Goal: Task Accomplishment & Management: Use online tool/utility

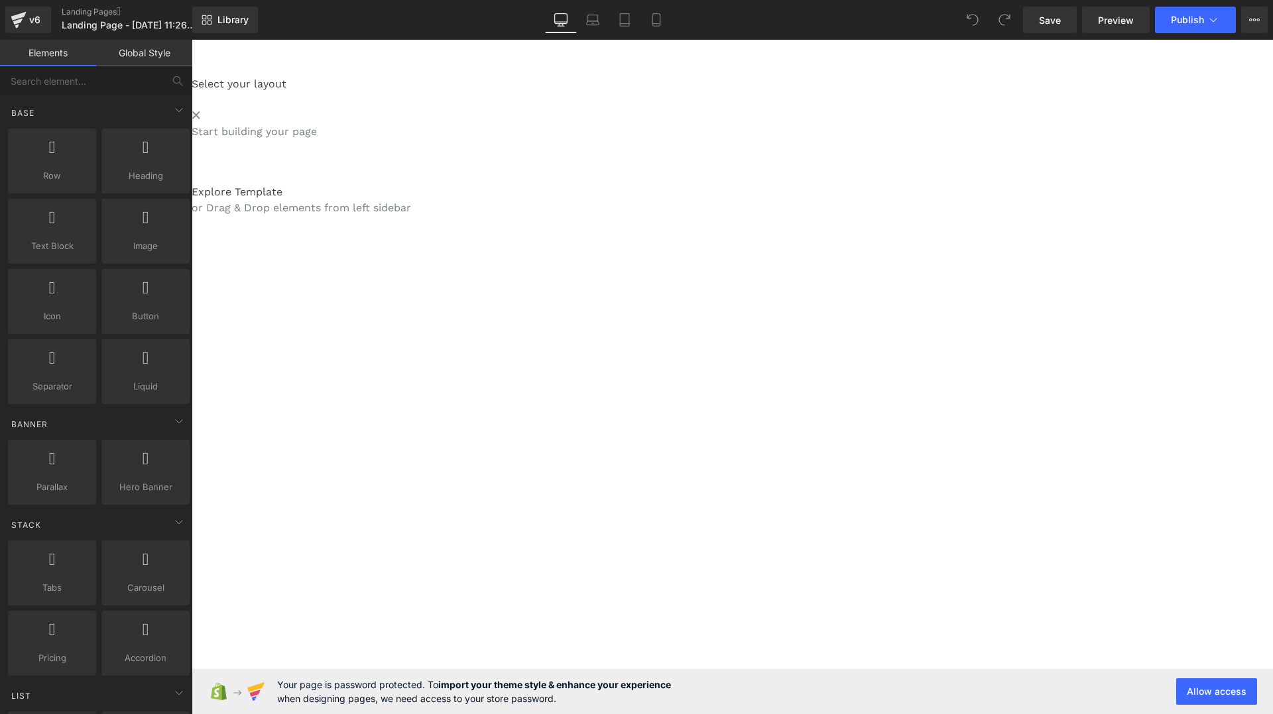
click at [504, 134] on p "Start building your page" at bounding box center [732, 132] width 1081 height 16
click at [195, 115] on icon at bounding box center [196, 115] width 7 height 7
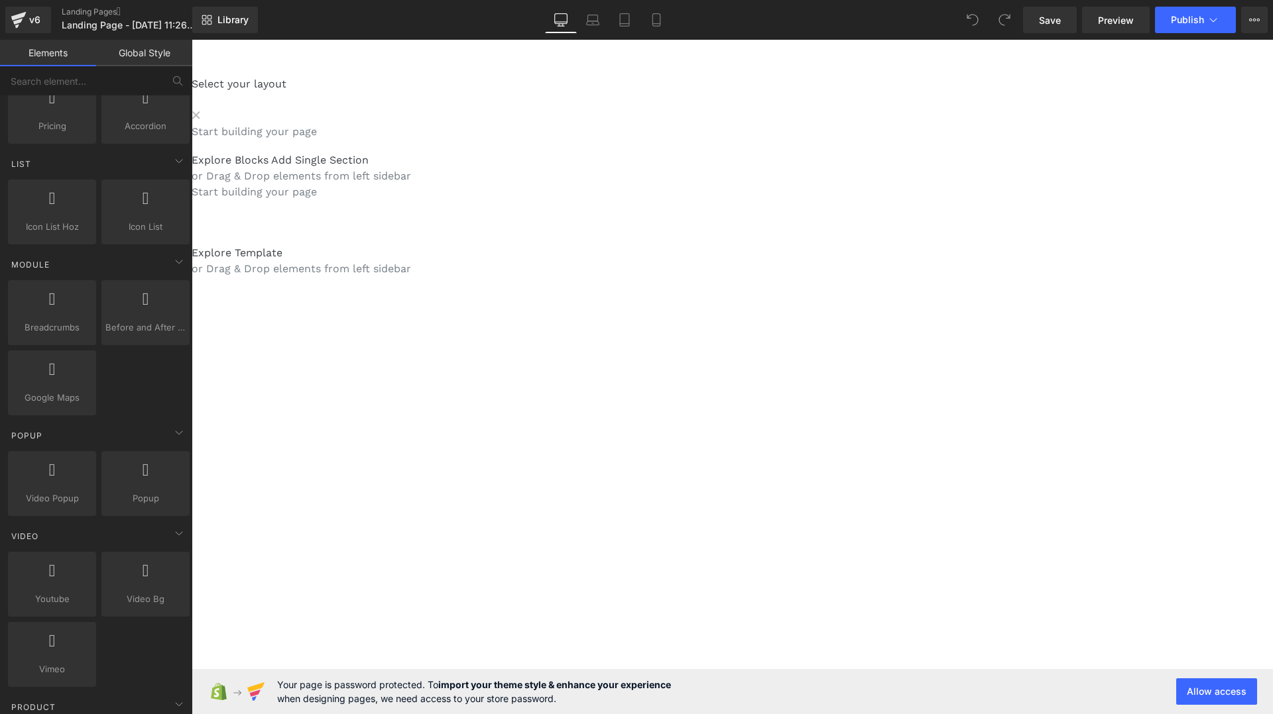
scroll to position [595, 0]
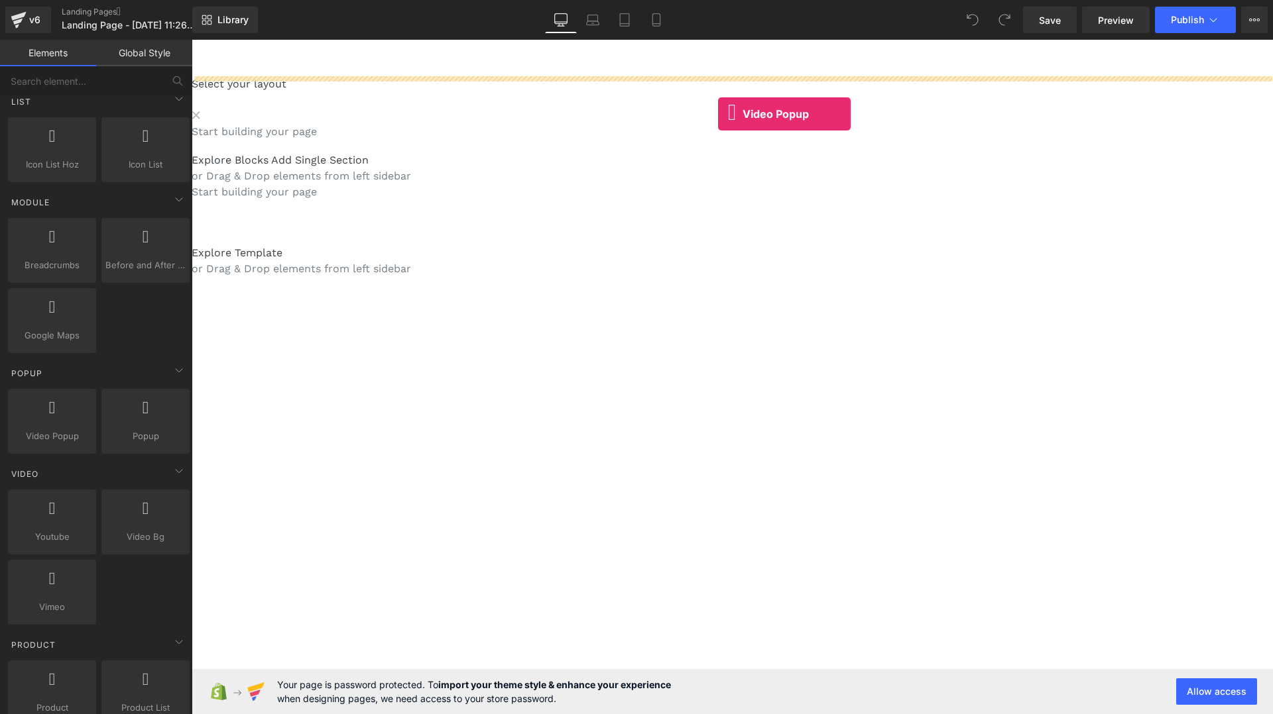
drag, startPoint x: 227, startPoint y: 477, endPoint x: 718, endPoint y: 114, distance: 609.9
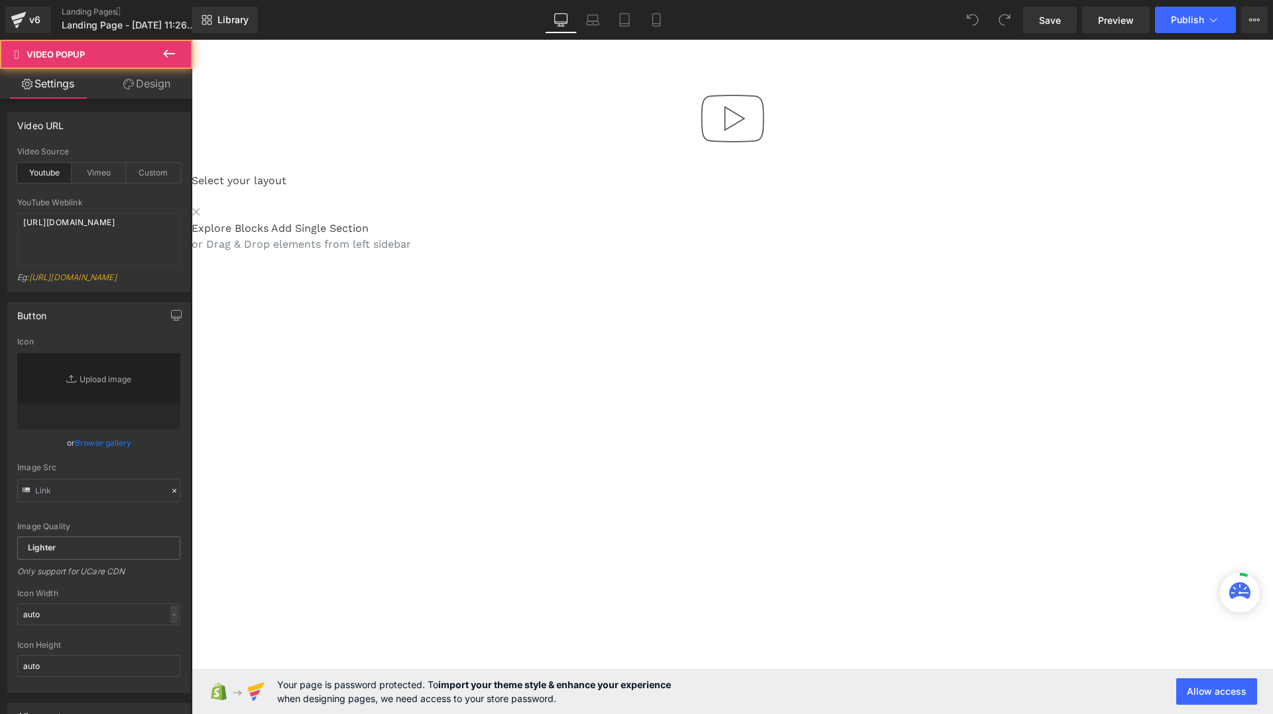
type input "//[DOMAIN_NAME][URL]"
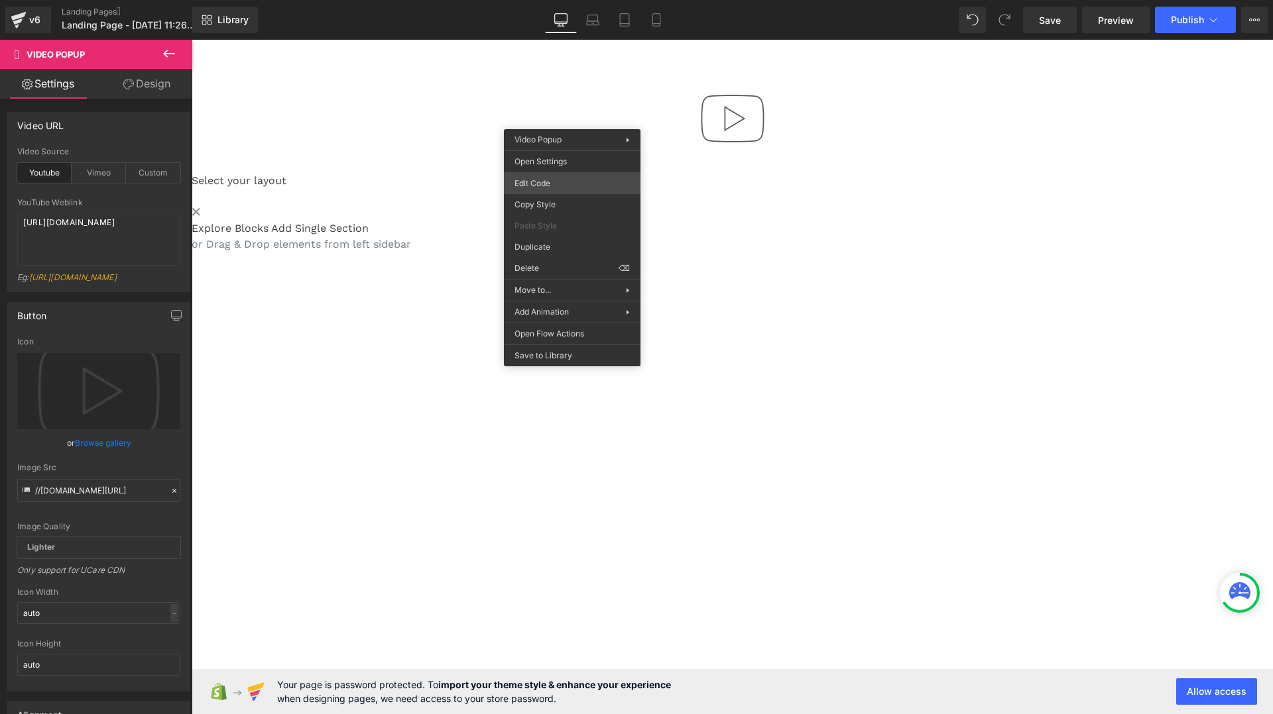
click at [557, 0] on div "Video Popup You are previewing how the will restyle your page. You can not edit…" at bounding box center [636, 0] width 1273 height 0
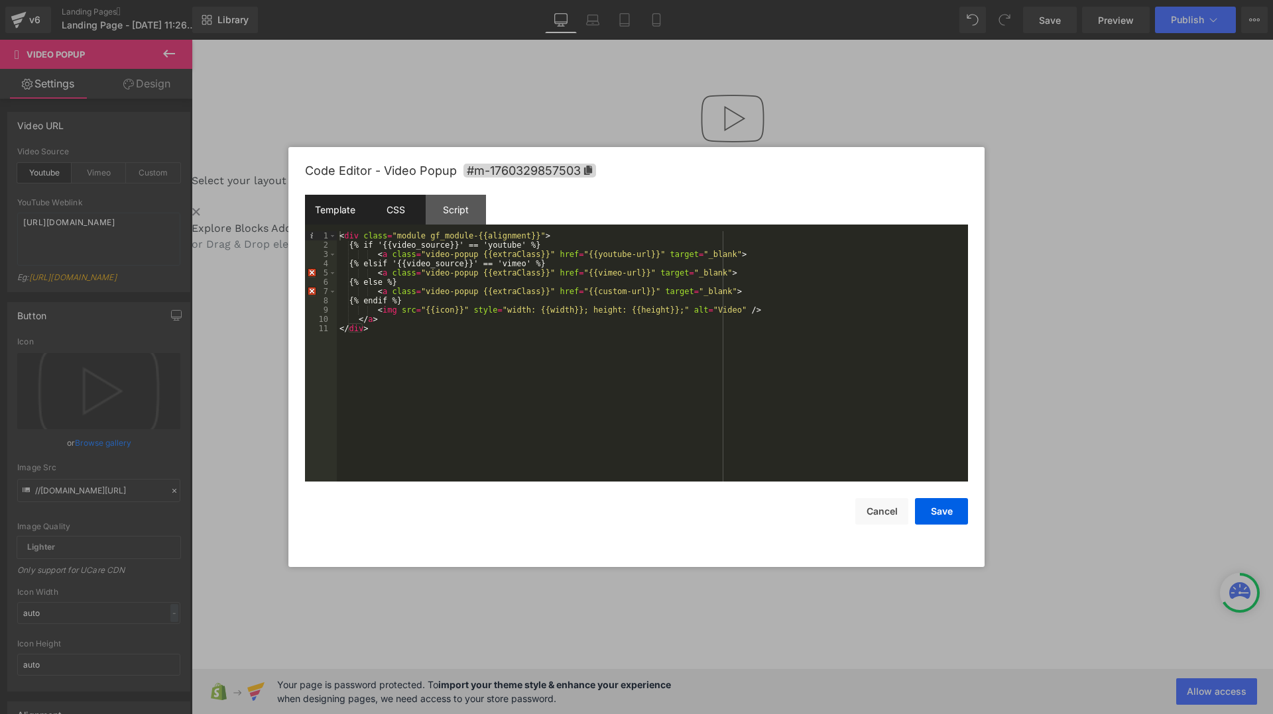
click at [392, 214] on div "CSS" at bounding box center [395, 210] width 60 height 30
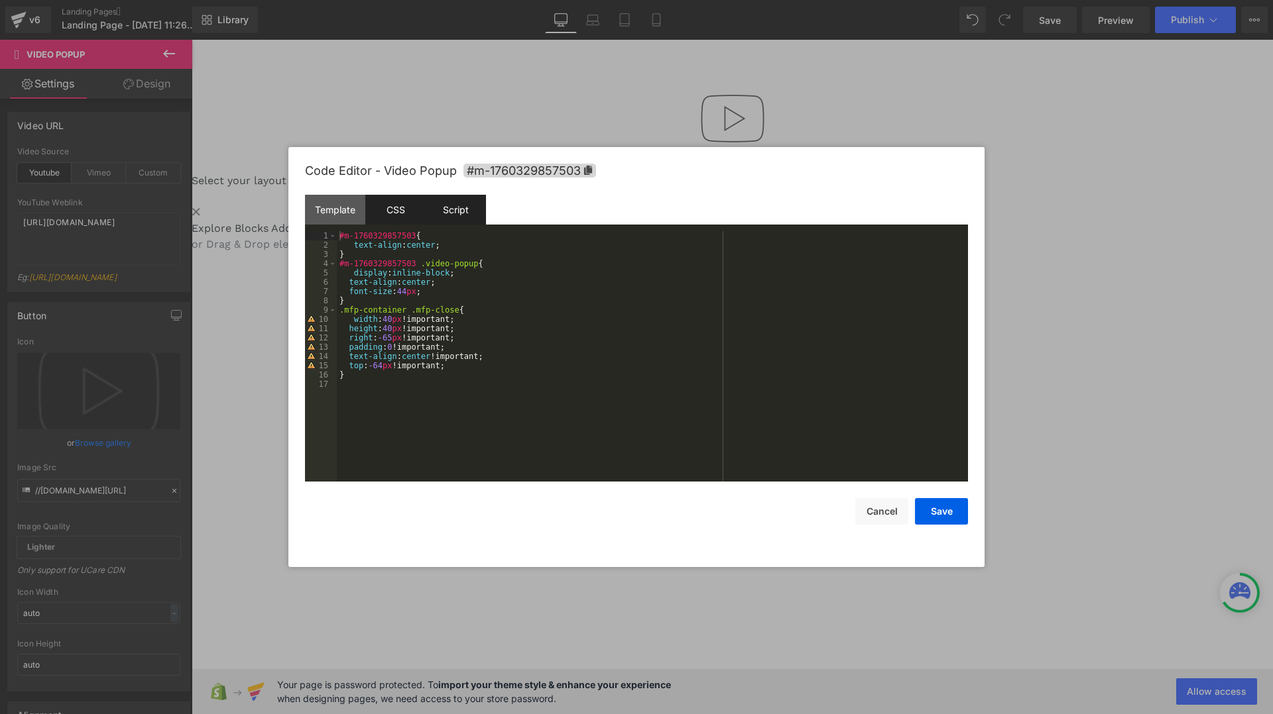
click at [451, 215] on div "Script" at bounding box center [456, 210] width 60 height 30
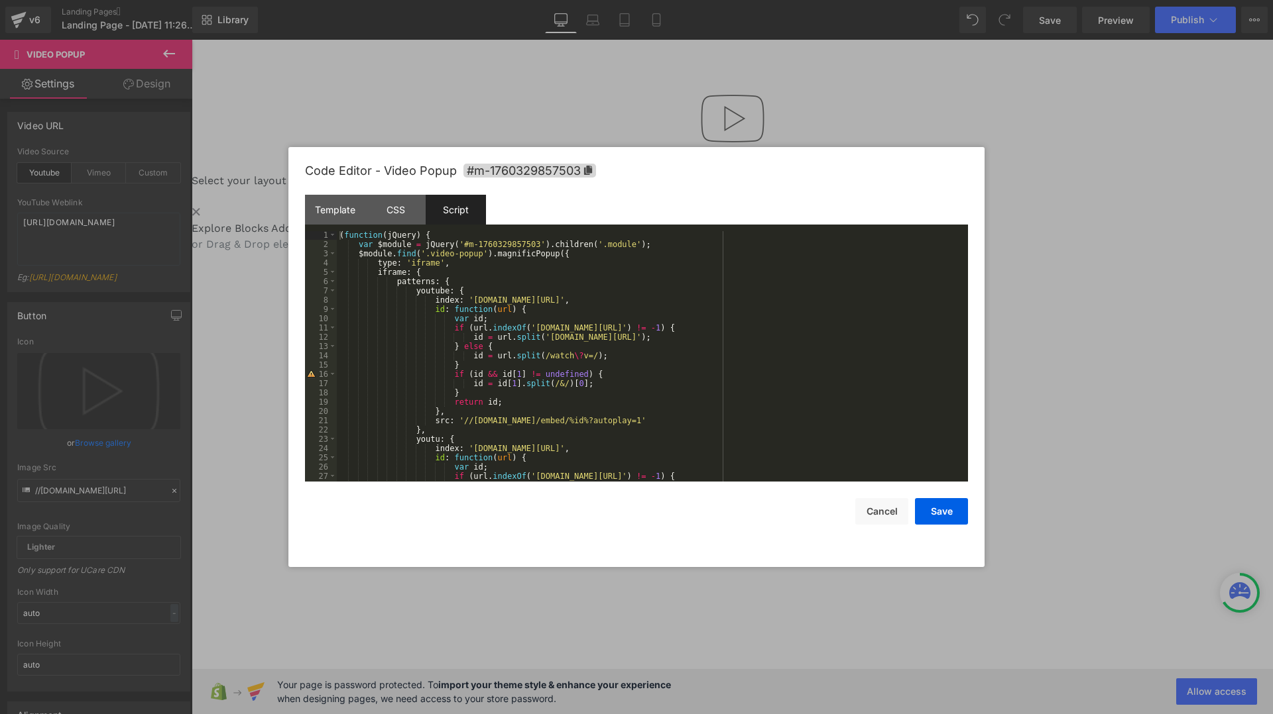
scroll to position [1, 0]
drag, startPoint x: 426, startPoint y: 253, endPoint x: 481, endPoint y: 255, distance: 55.7
click at [482, 255] on div "( function ( jQuery ) { var $module = jQuery ( '#m-1760329857503' ) . children …" at bounding box center [650, 365] width 626 height 269
click at [457, 256] on div "( function ( jQuery ) { var $module = jQuery ( '#m-1760329857503' ) . children …" at bounding box center [650, 365] width 626 height 269
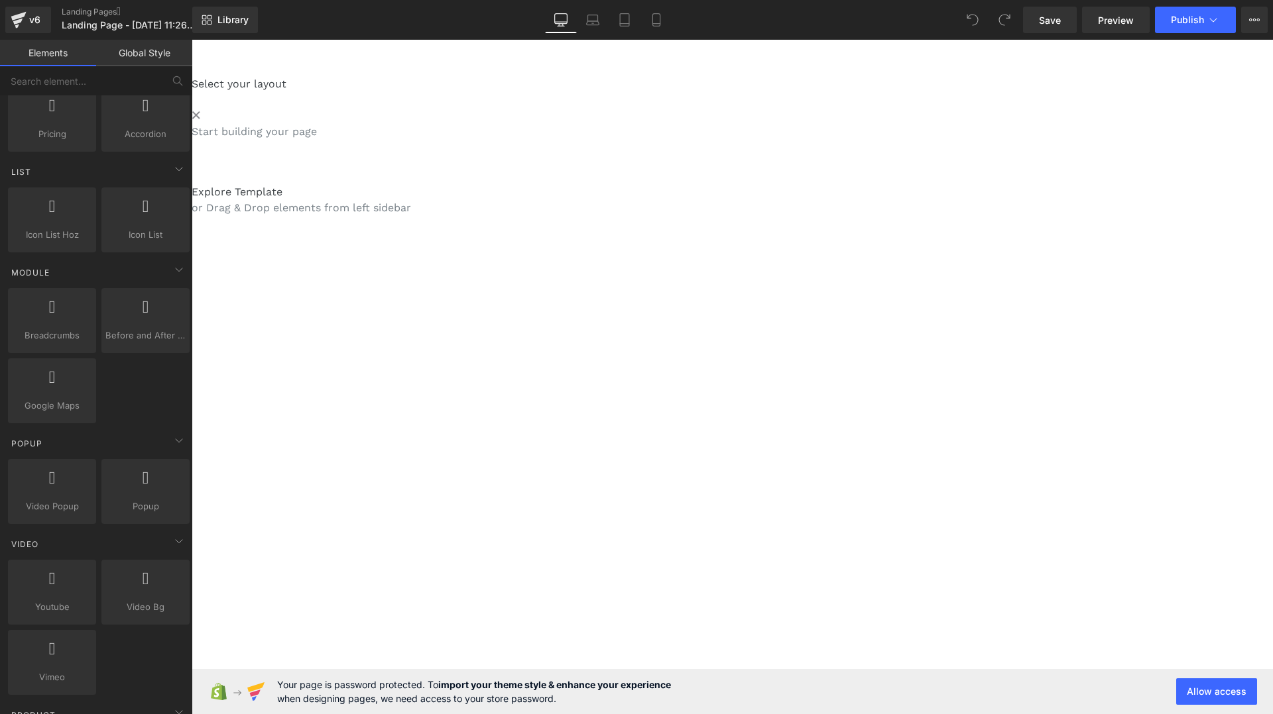
scroll to position [532, 0]
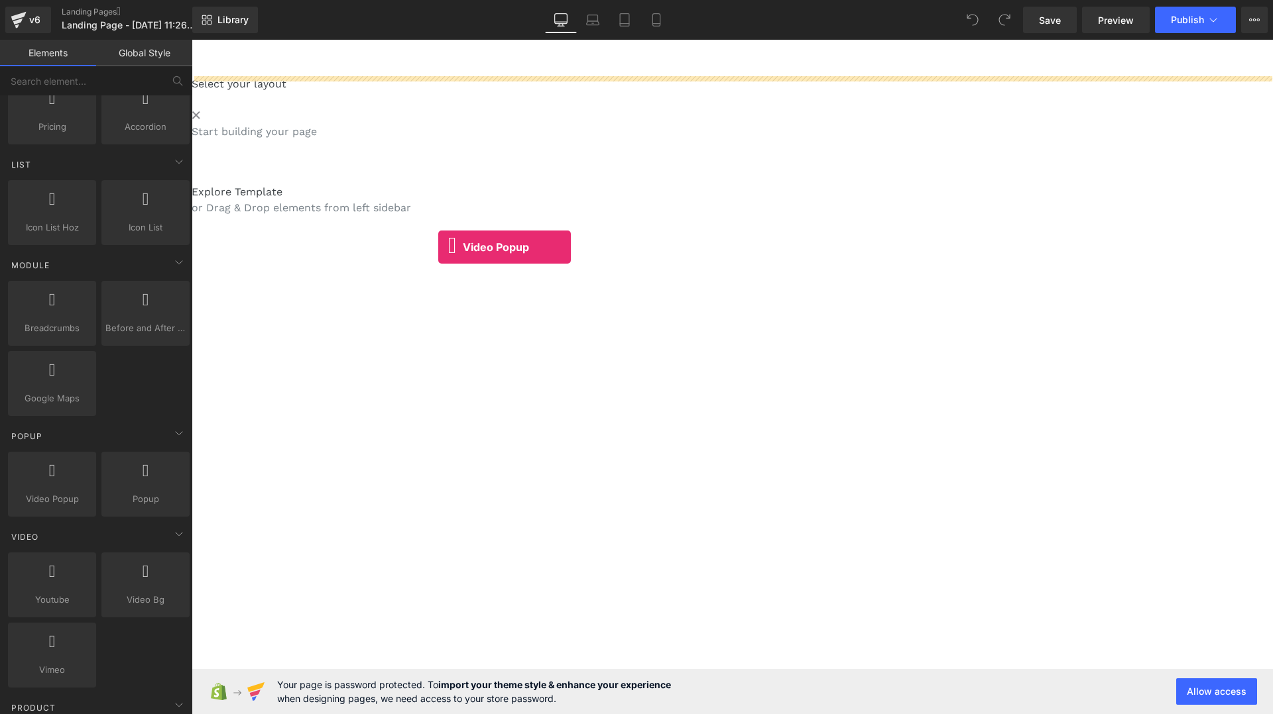
drag, startPoint x: 240, startPoint y: 512, endPoint x: 439, endPoint y: 247, distance: 330.9
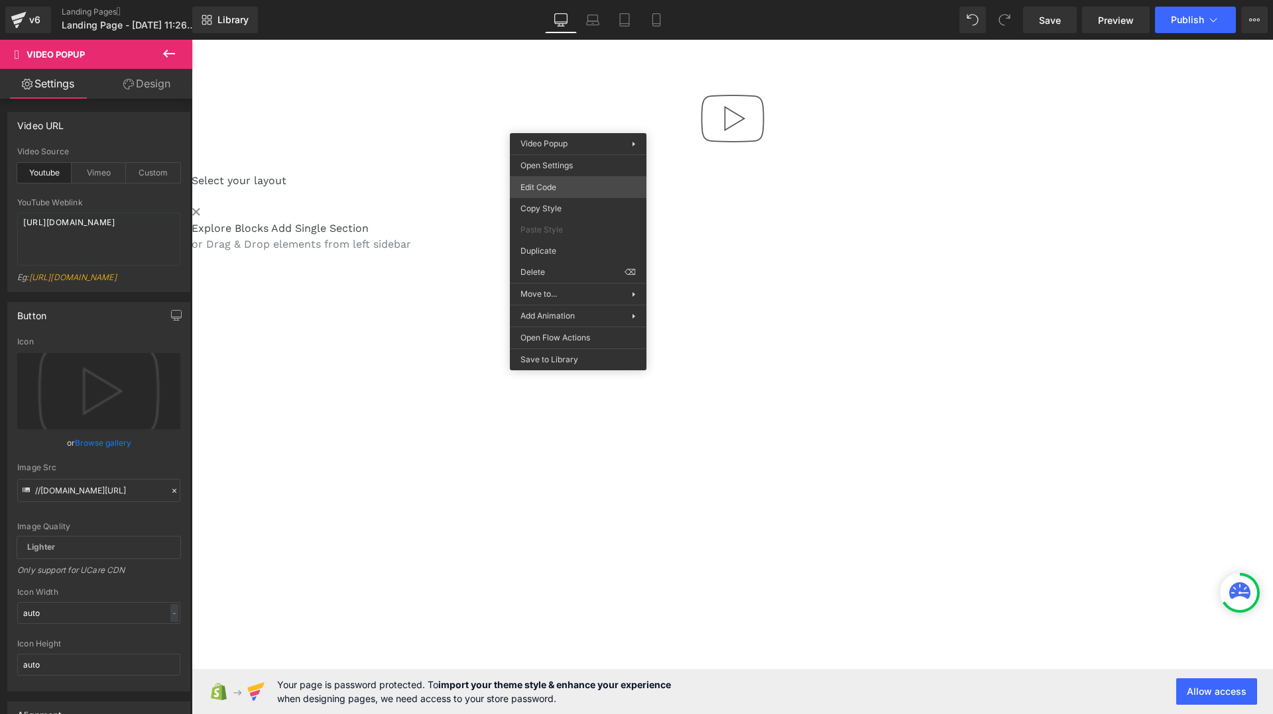
click at [569, 0] on div "Video Popup You are previewing how the will restyle your page. You can not edit…" at bounding box center [636, 0] width 1273 height 0
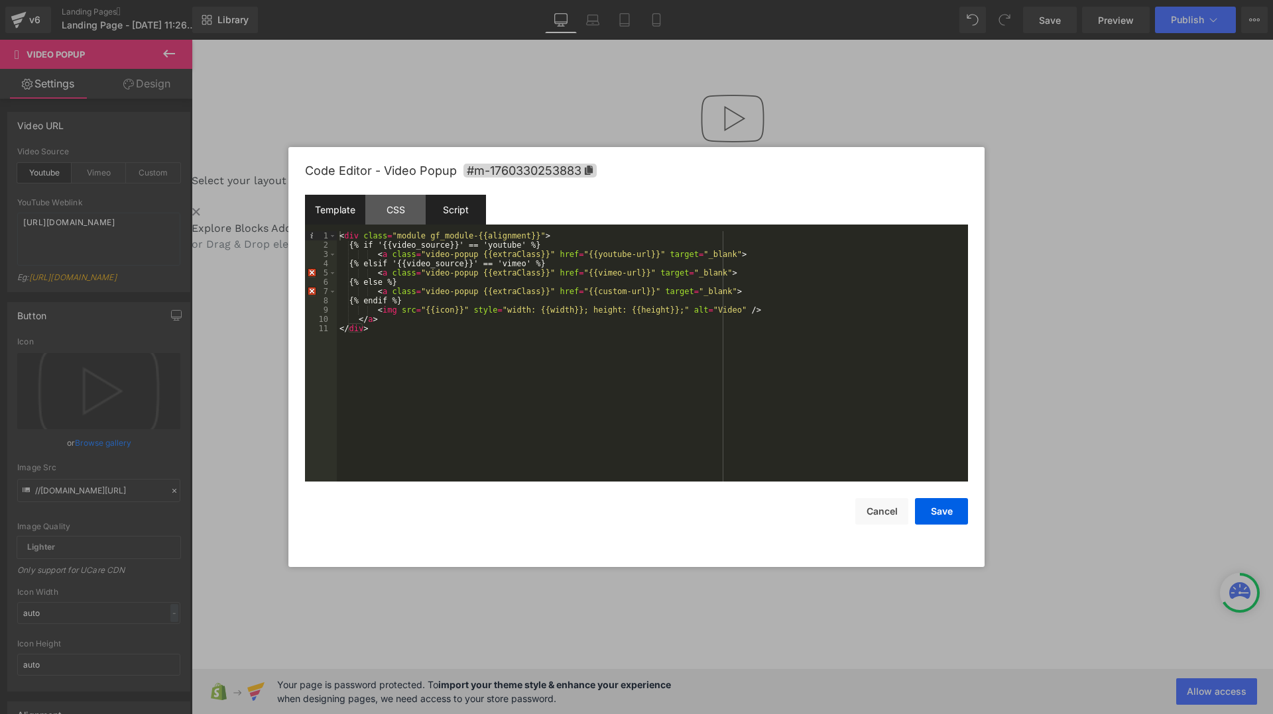
click at [444, 213] on div "Script" at bounding box center [456, 210] width 60 height 30
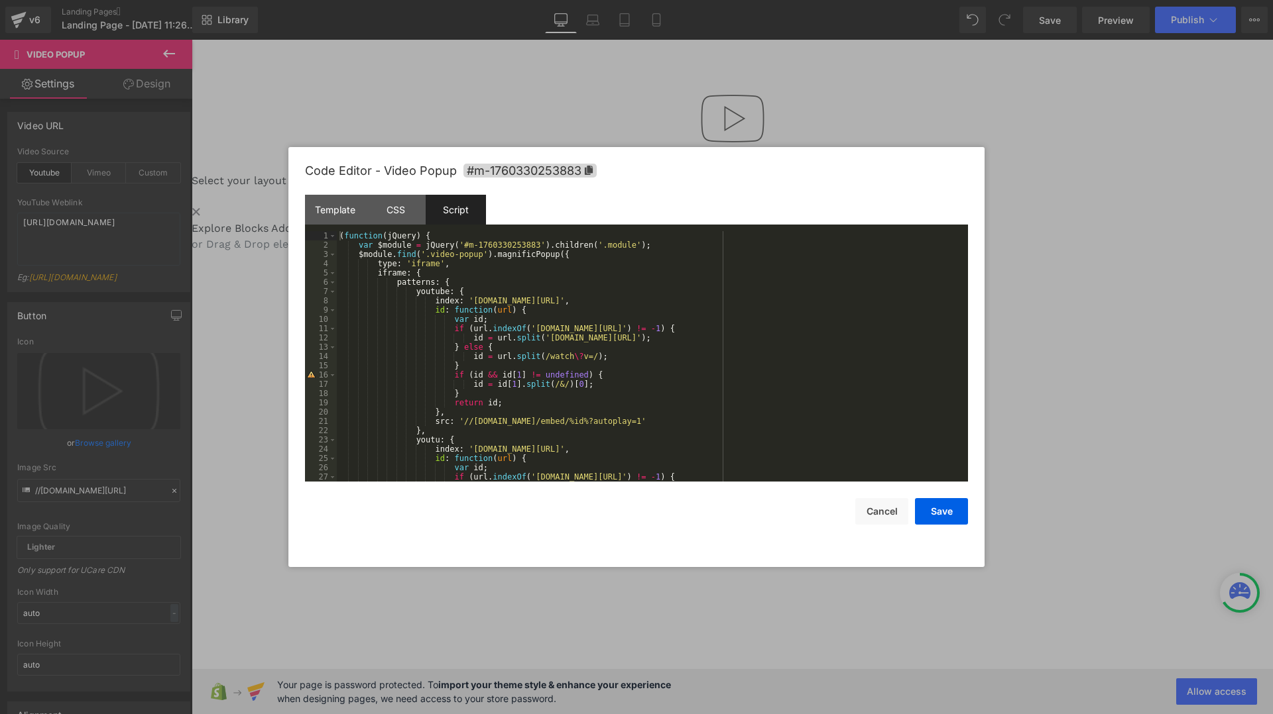
scroll to position [0, 0]
click at [881, 520] on button "Cancel" at bounding box center [881, 511] width 53 height 27
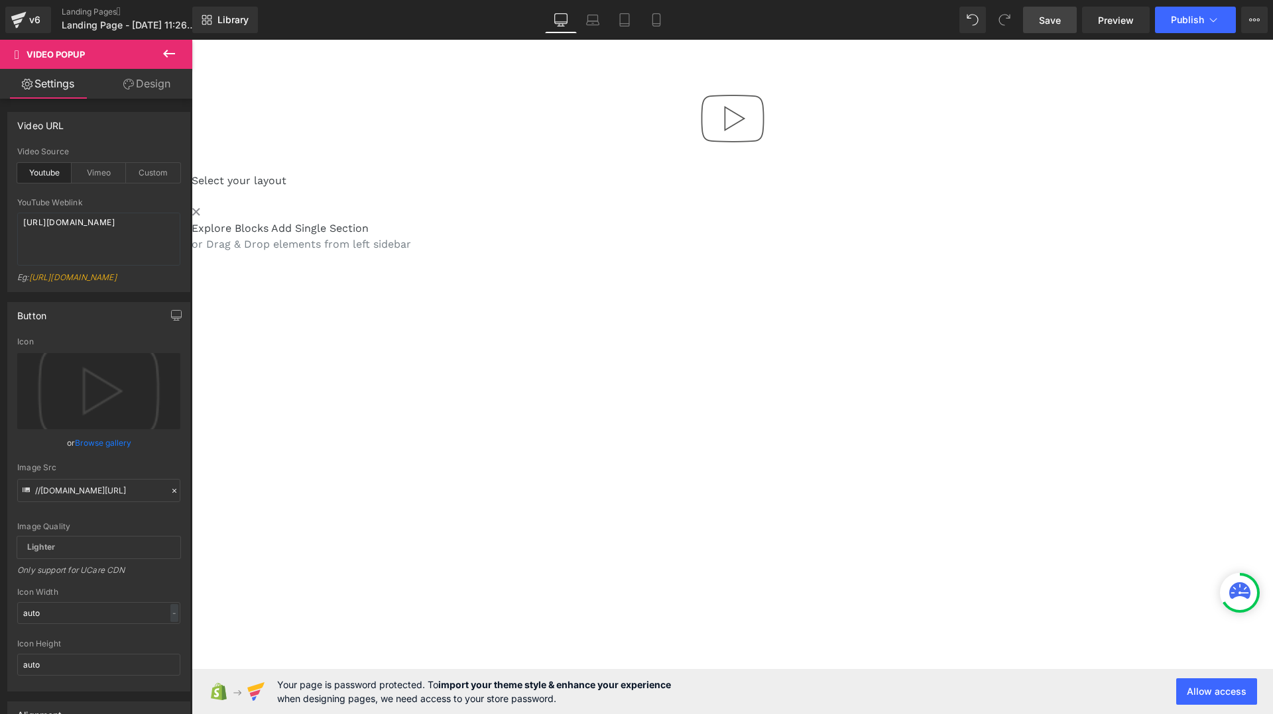
click at [1037, 31] on link "Save" at bounding box center [1050, 20] width 54 height 27
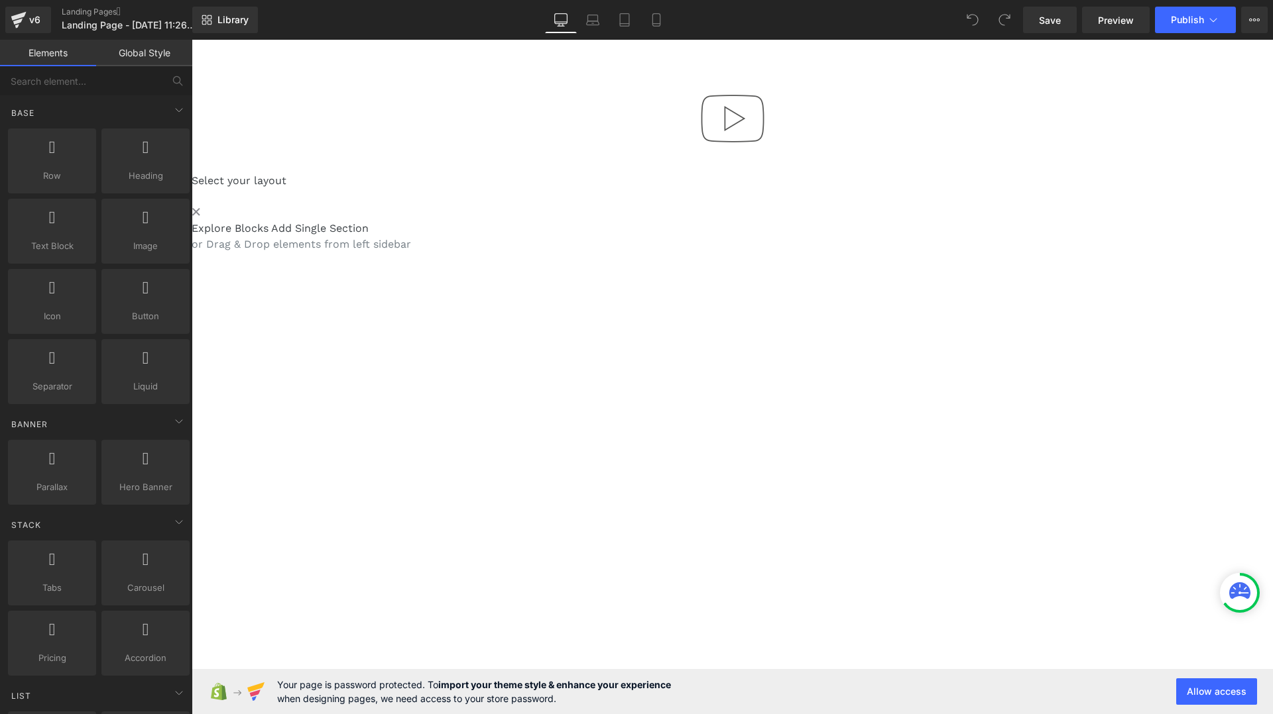
click at [644, 120] on div at bounding box center [732, 124] width 1081 height 97
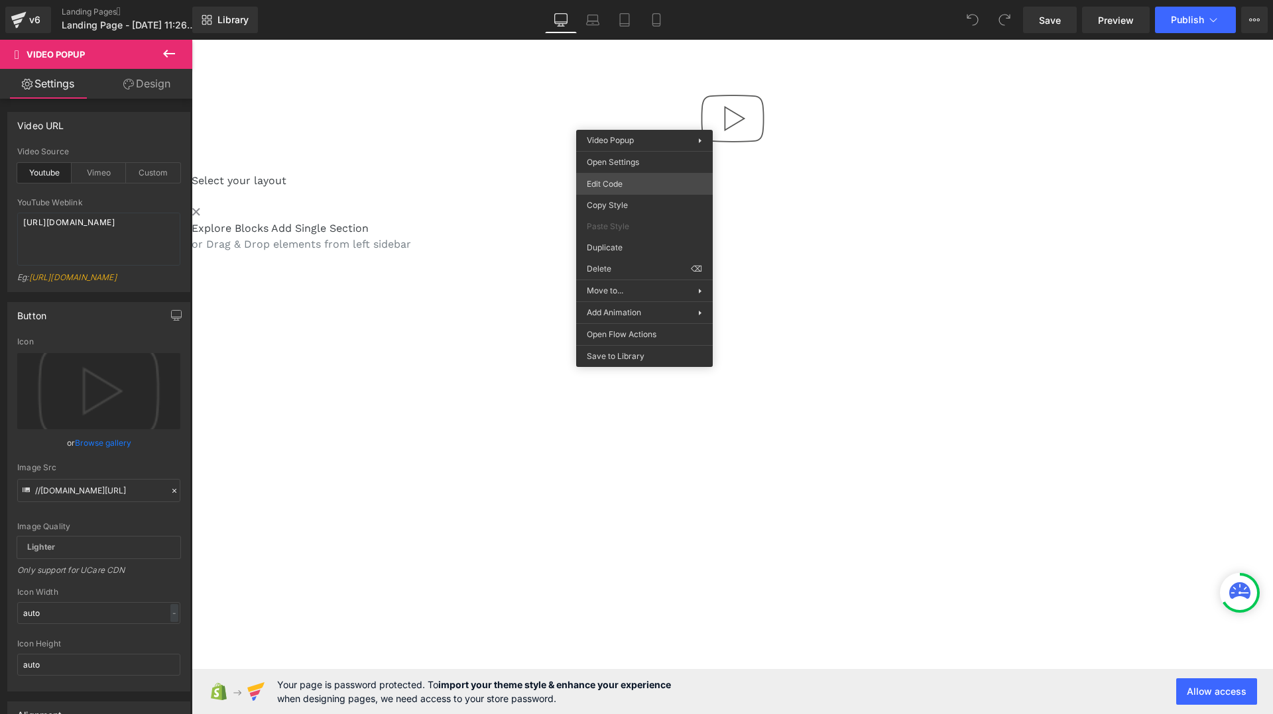
click at [631, 0] on div "You are previewing how the will restyle your page. You can not edit Elements in…" at bounding box center [636, 0] width 1273 height 0
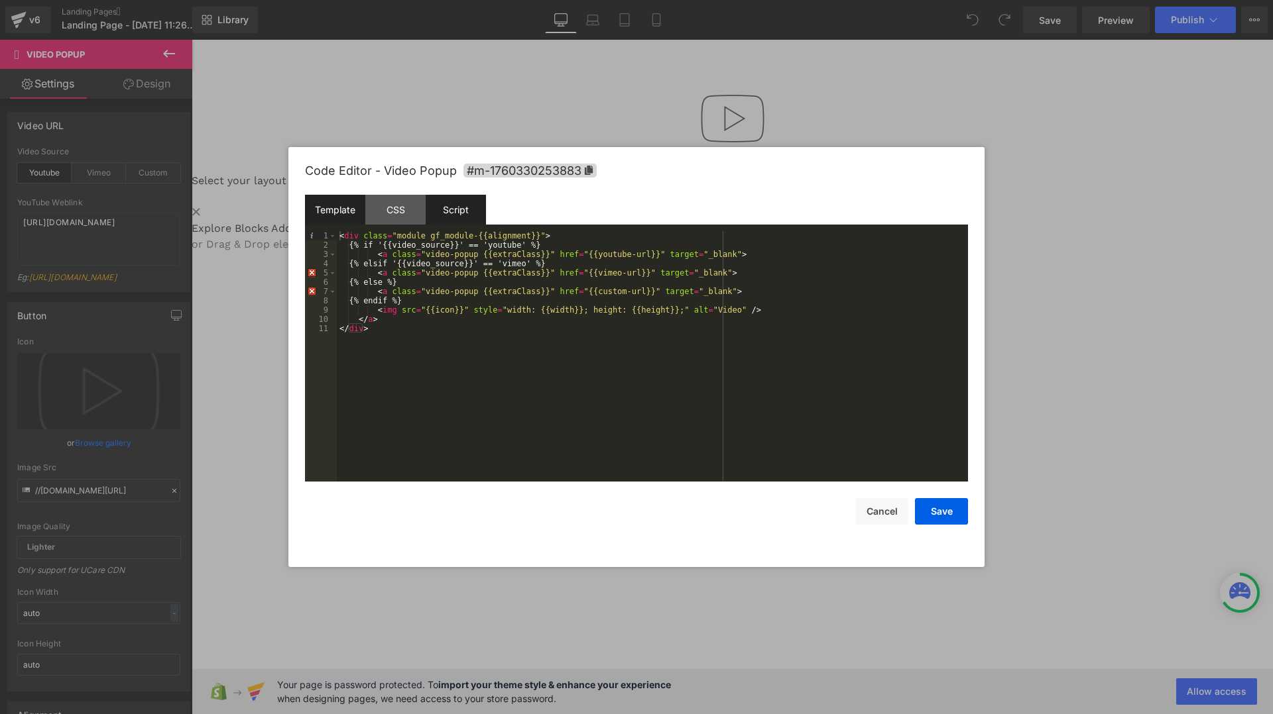
click at [457, 200] on div "Script" at bounding box center [456, 210] width 60 height 30
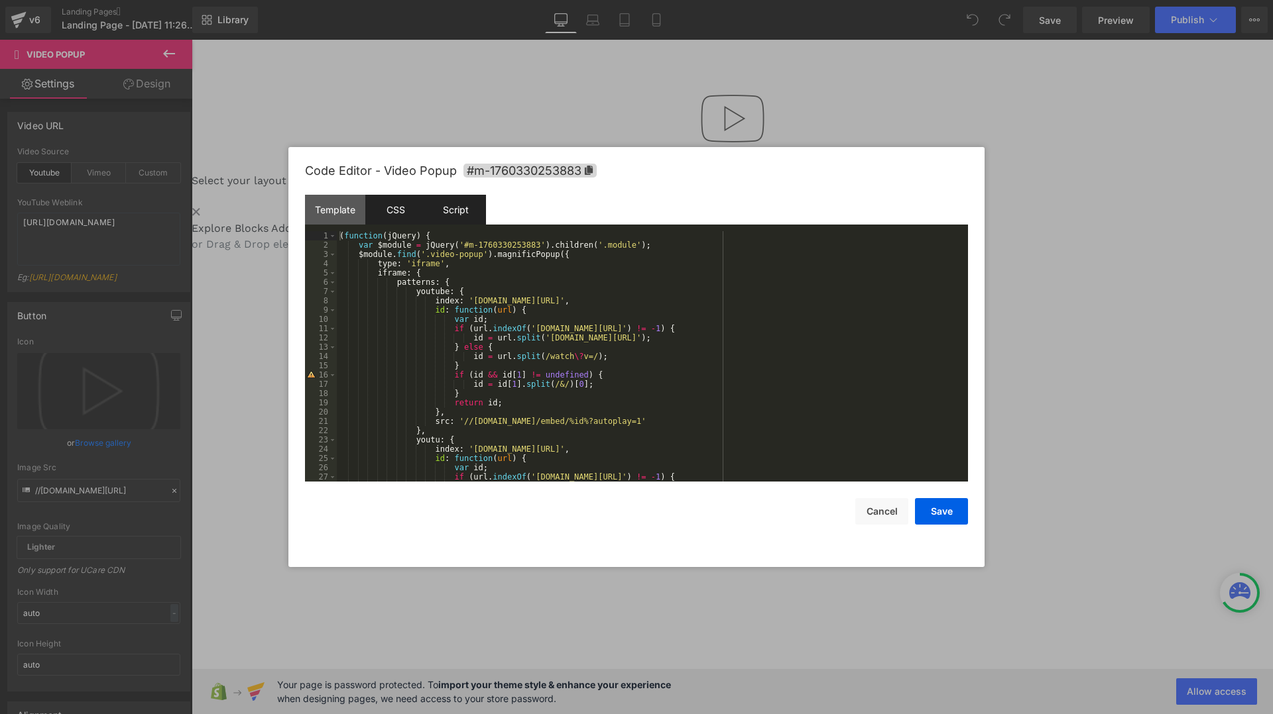
click at [395, 207] on div "CSS" at bounding box center [395, 210] width 60 height 30
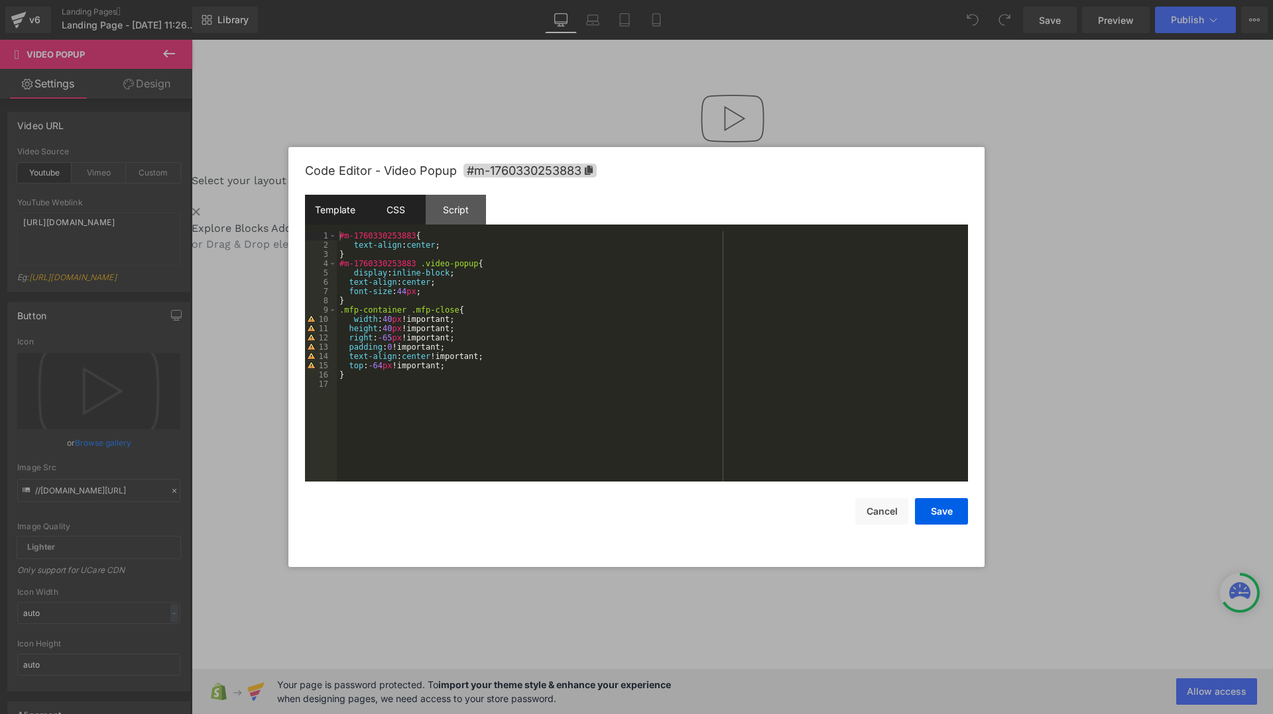
click at [316, 203] on div "Template" at bounding box center [335, 210] width 60 height 30
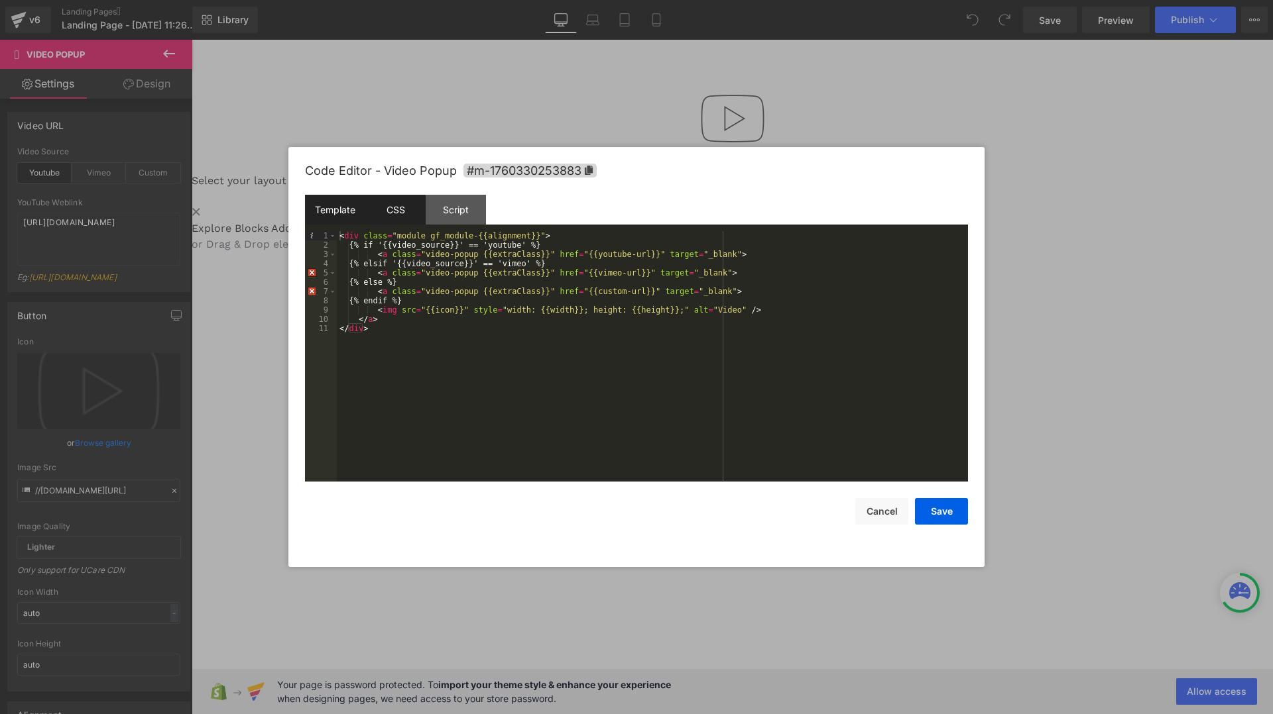
click at [376, 207] on div "CSS" at bounding box center [395, 210] width 60 height 30
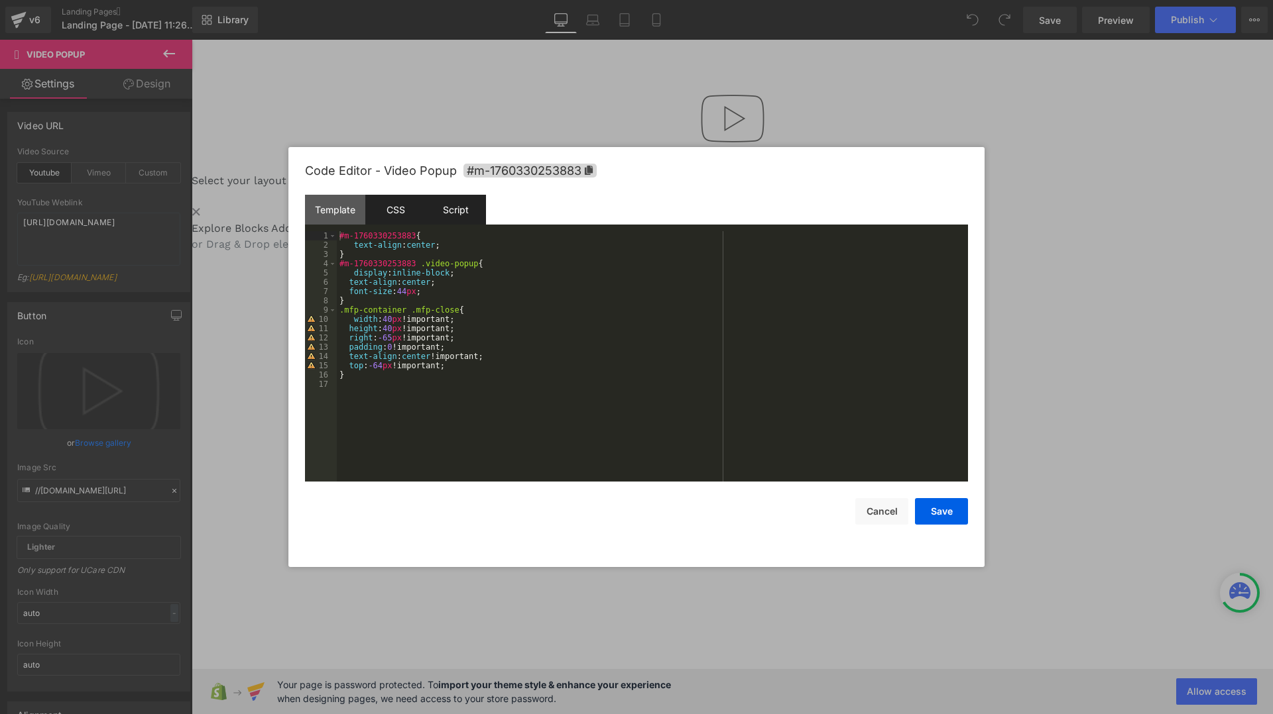
click at [463, 207] on div "Script" at bounding box center [456, 210] width 60 height 30
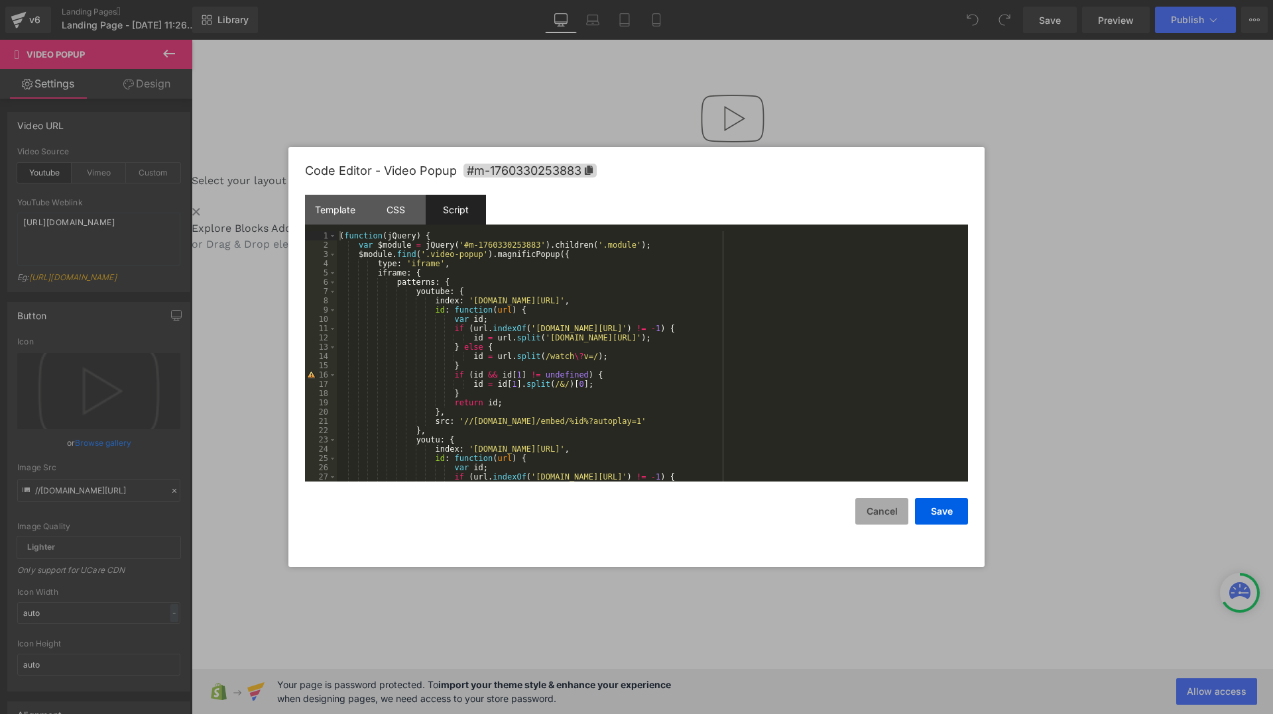
click at [870, 514] on button "Cancel" at bounding box center [881, 511] width 53 height 27
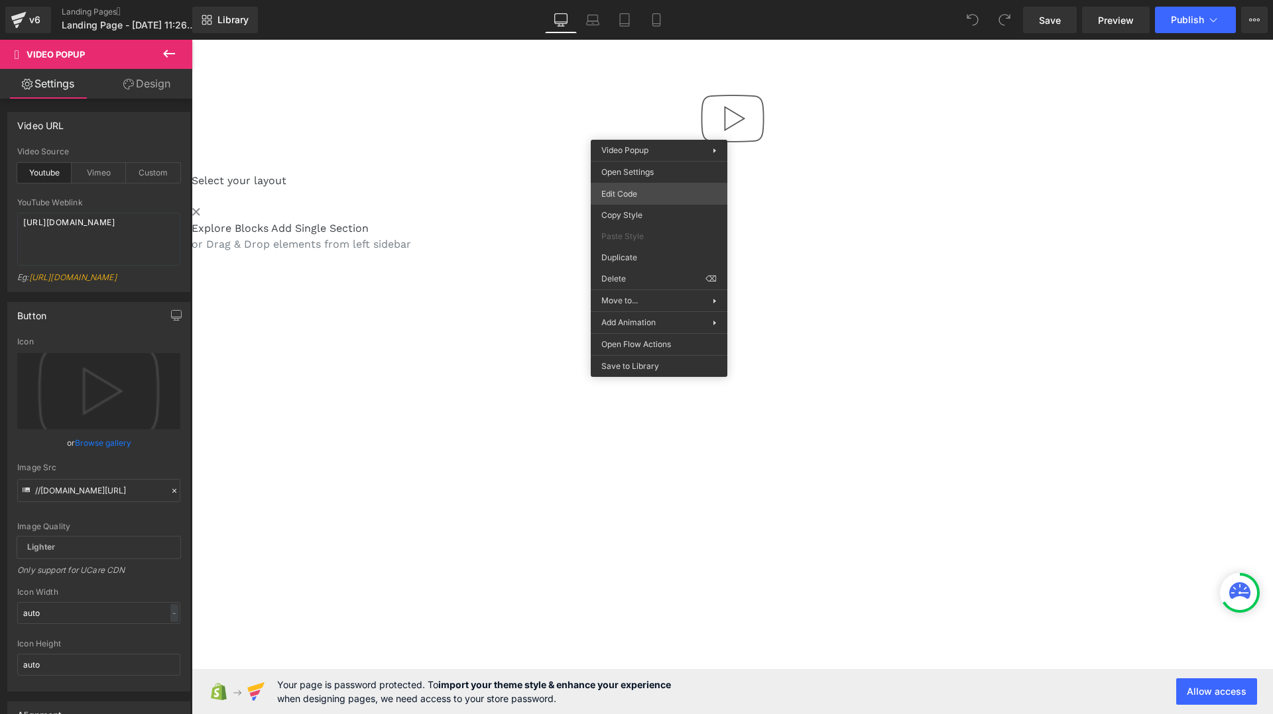
click at [662, 0] on div "You are previewing how the will restyle your page. You can not edit Elements in…" at bounding box center [636, 0] width 1273 height 0
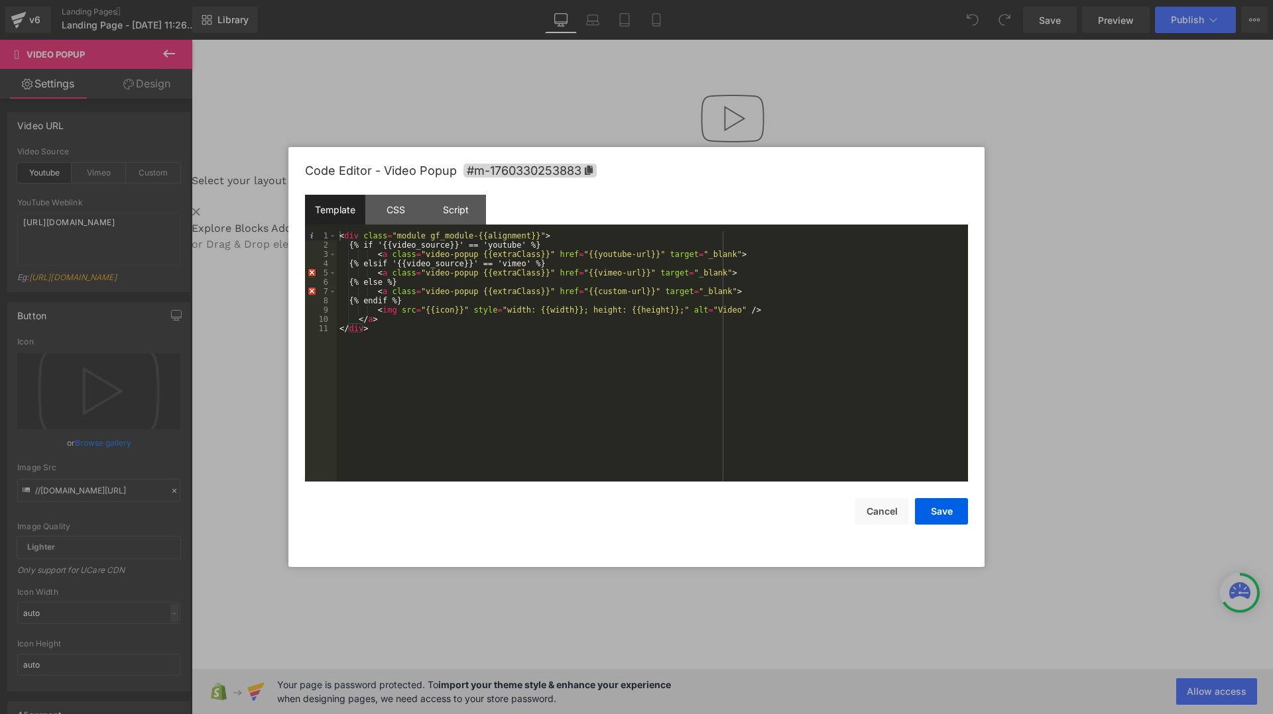
click at [424, 239] on div "< div class = "module gf_module-{{alignment}}" > {% if '{{video_source}}' == 'y…" at bounding box center [652, 365] width 631 height 269
click at [457, 237] on div "< div class = "module gf_module-{{alignment}}" > {% if '{{video_source}}' == 'y…" at bounding box center [652, 365] width 631 height 269
click at [432, 236] on div "< div class = "module gf_module-{{alignment}}" > {% if '{{video_source}}' == 'y…" at bounding box center [652, 365] width 631 height 269
drag, startPoint x: 428, startPoint y: 235, endPoint x: 539, endPoint y: 237, distance: 110.7
click at [539, 237] on div "< div class = "module gf_module-{{alignment}}" > {% if '{{video_source}}' == 'y…" at bounding box center [652, 365] width 631 height 269
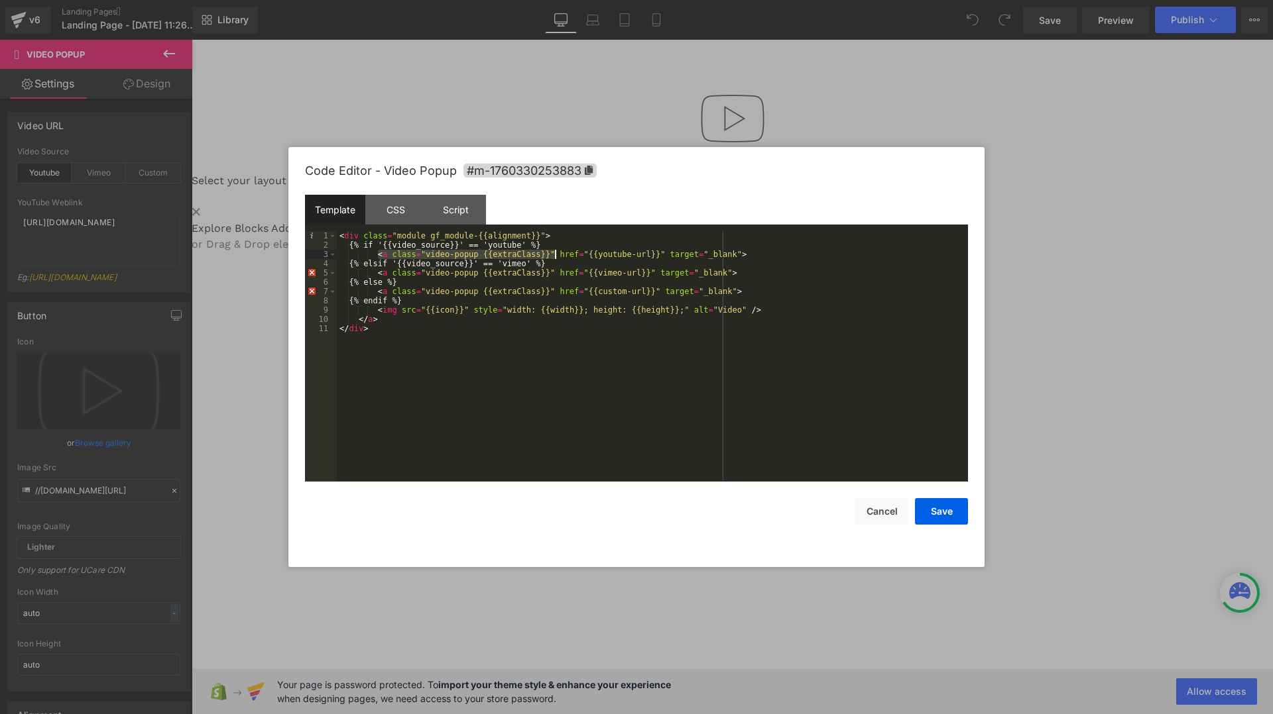
drag, startPoint x: 376, startPoint y: 253, endPoint x: 554, endPoint y: 251, distance: 178.3
click at [554, 251] on div "< div class = "module gf_module-{{alignment}}" > {% if '{{video_source}}' == 'y…" at bounding box center [652, 365] width 631 height 269
click at [443, 209] on div "Script" at bounding box center [456, 210] width 60 height 30
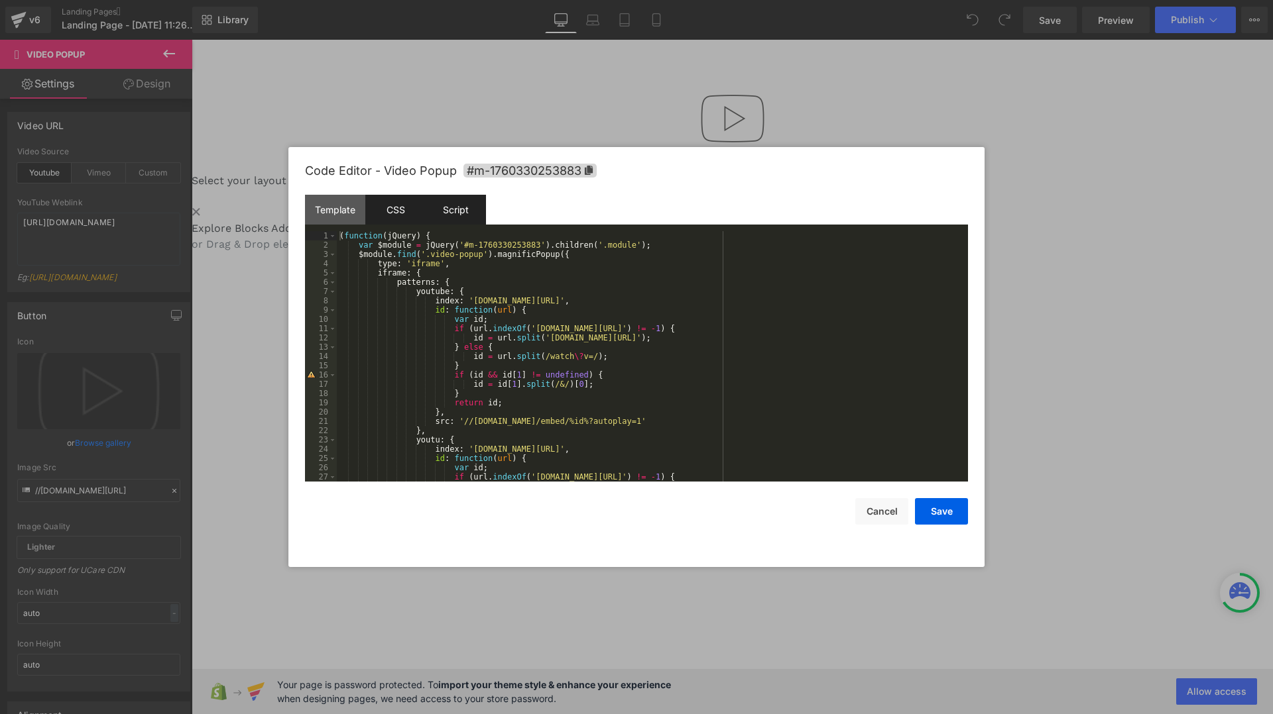
click at [402, 211] on div "CSS" at bounding box center [395, 210] width 60 height 30
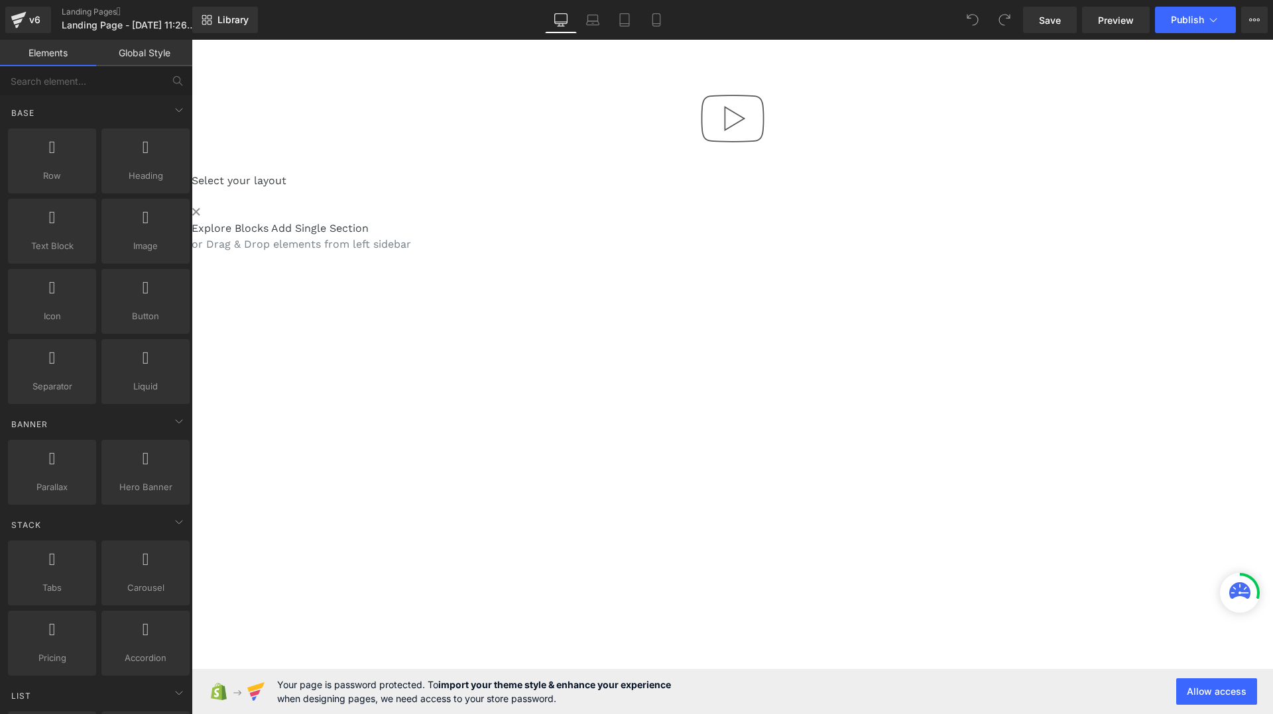
click at [667, 125] on div at bounding box center [732, 124] width 1081 height 97
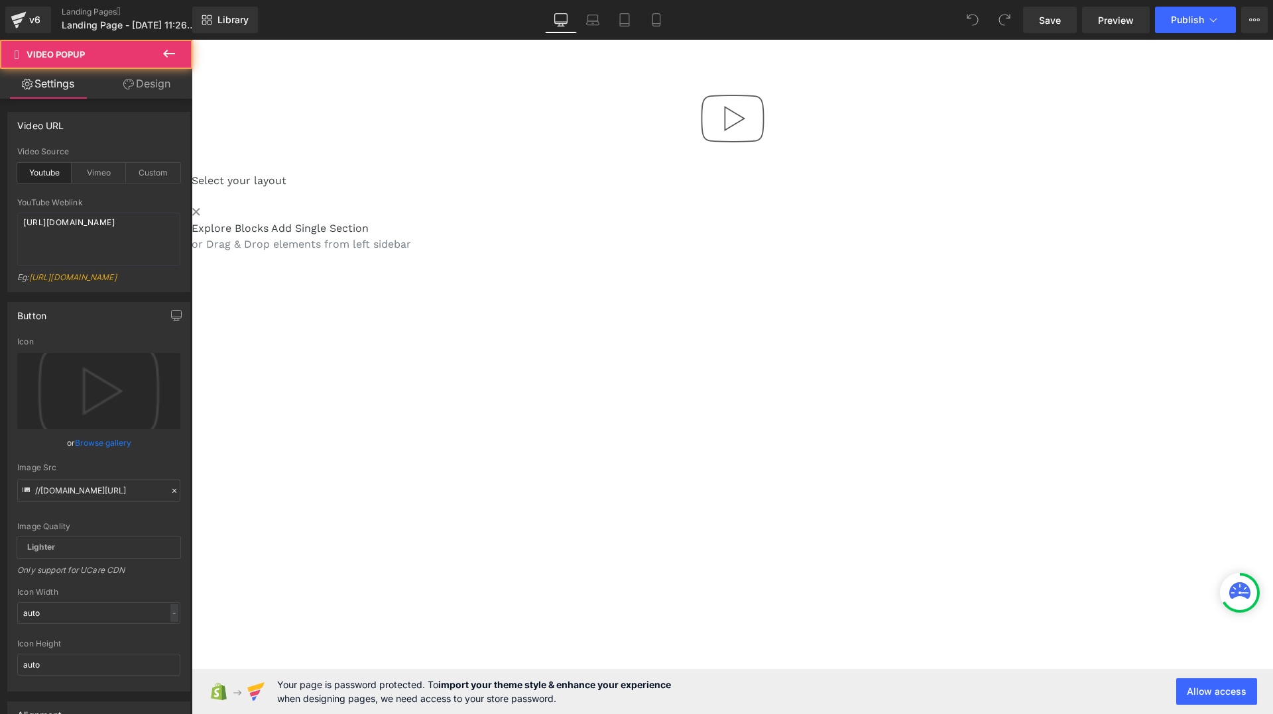
click at [673, 120] on div at bounding box center [732, 124] width 1081 height 97
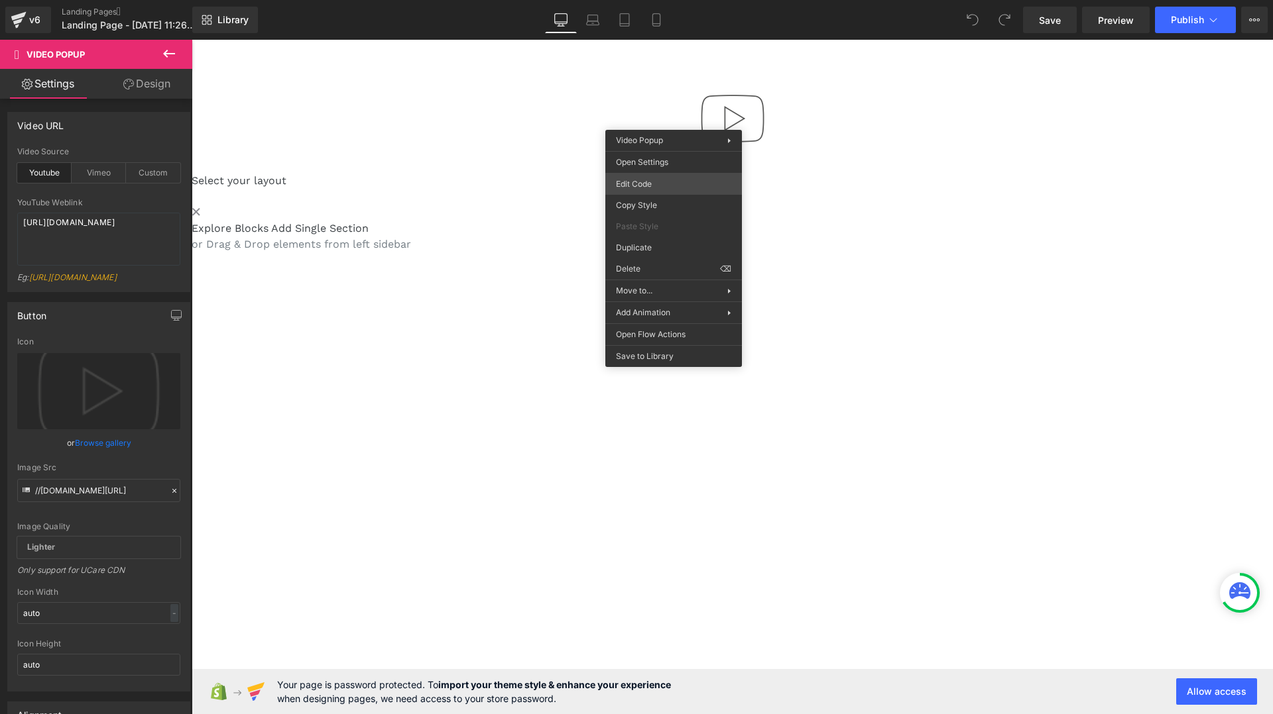
click at [673, 0] on div "You are previewing how the will restyle your page. You can not edit Elements in…" at bounding box center [636, 0] width 1273 height 0
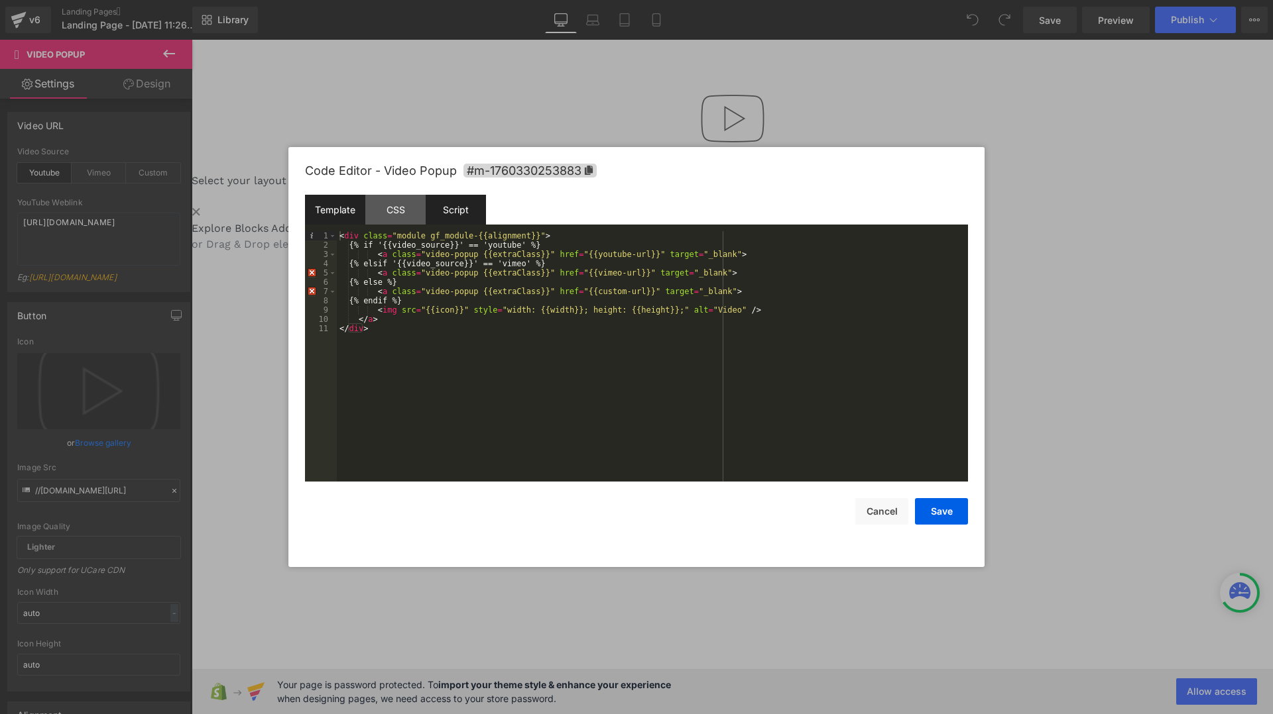
click at [450, 199] on div "Script" at bounding box center [456, 210] width 60 height 30
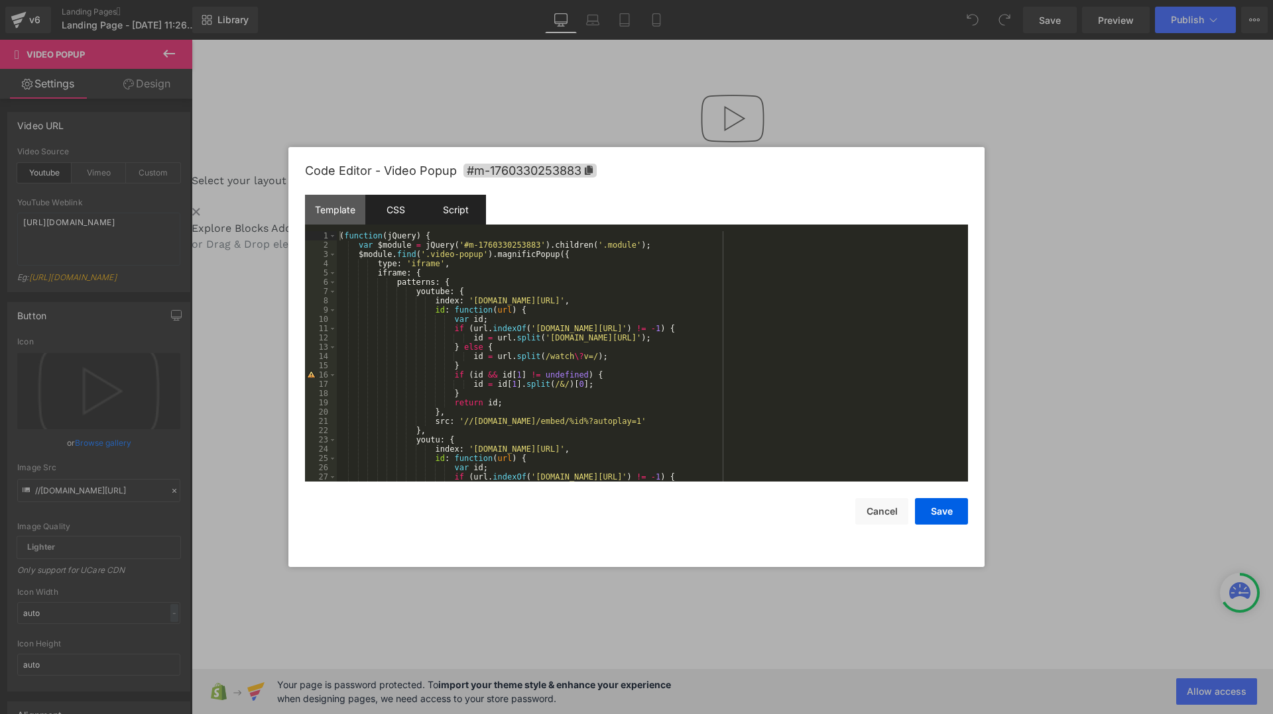
click at [397, 206] on div "CSS" at bounding box center [395, 210] width 60 height 30
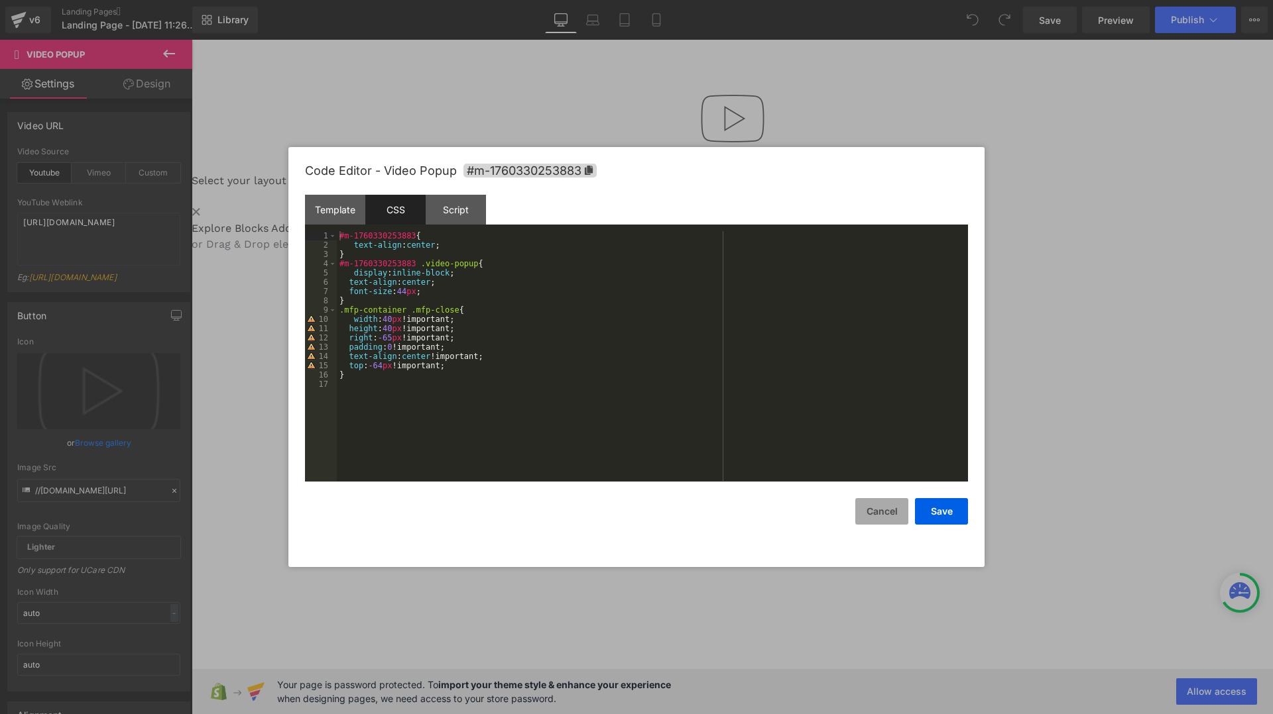
click at [879, 514] on button "Cancel" at bounding box center [881, 511] width 53 height 27
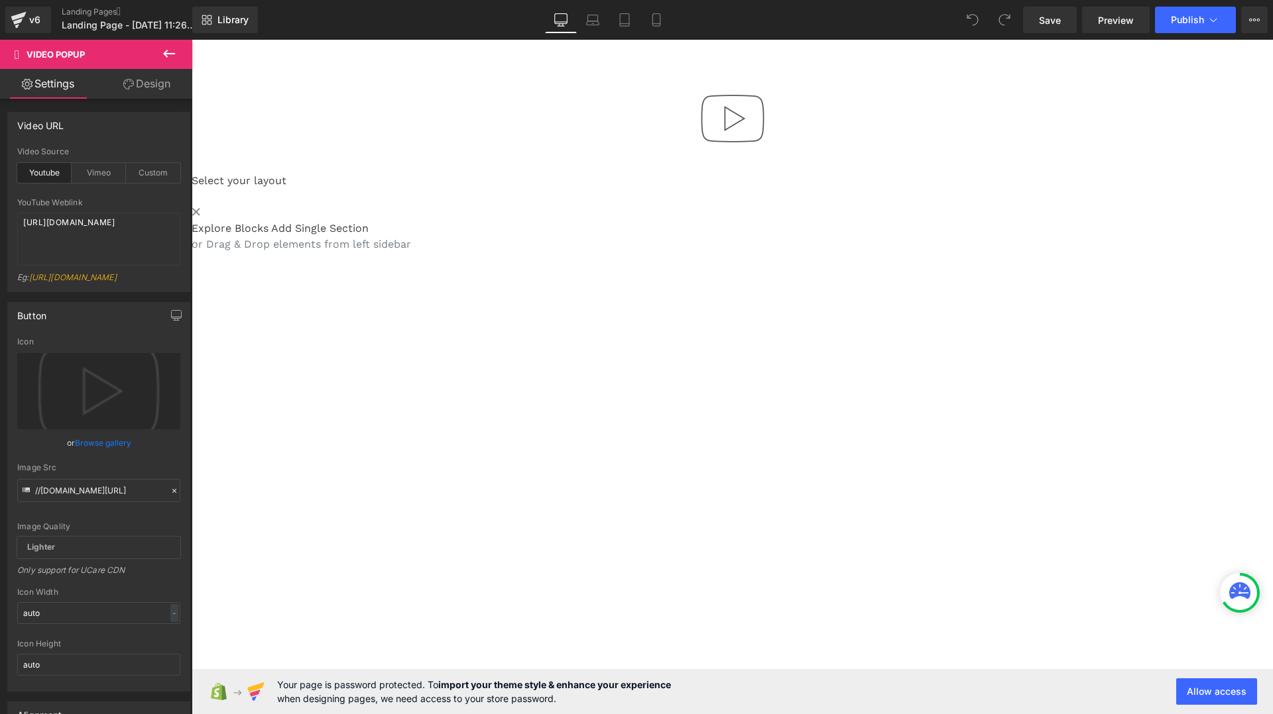
click at [175, 51] on icon at bounding box center [169, 54] width 16 height 16
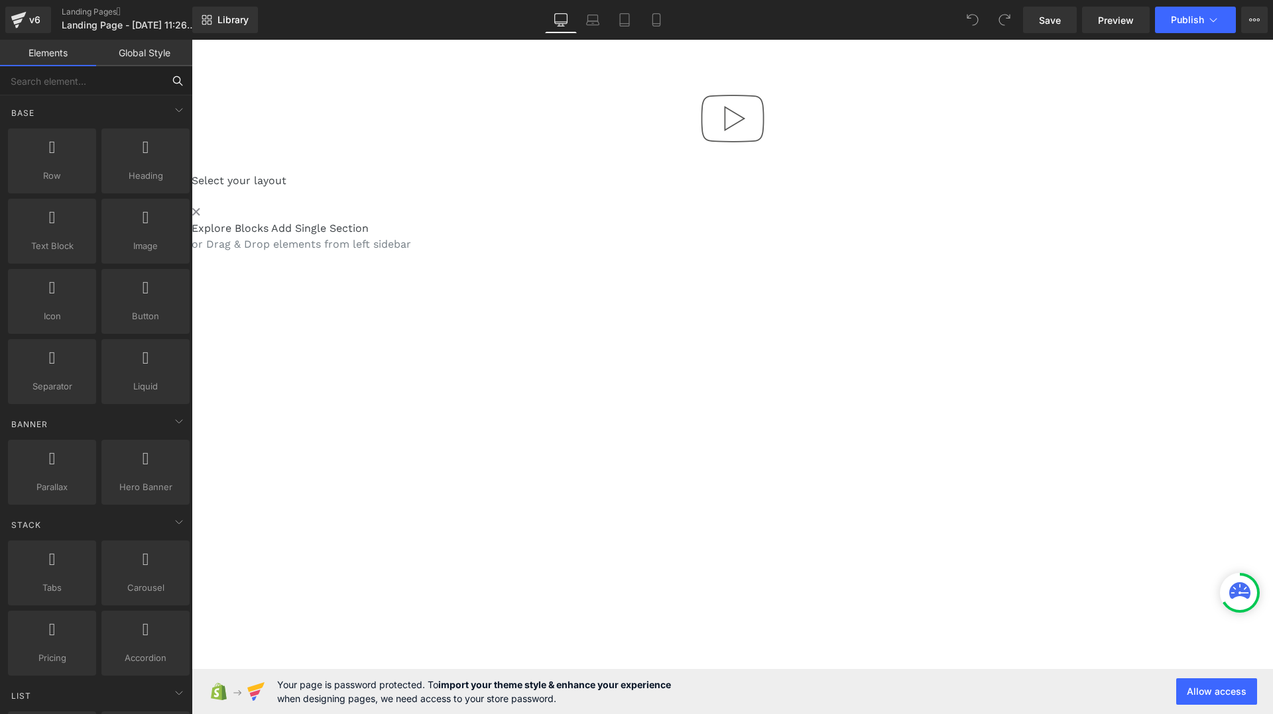
click at [117, 85] on input "text" at bounding box center [81, 80] width 163 height 29
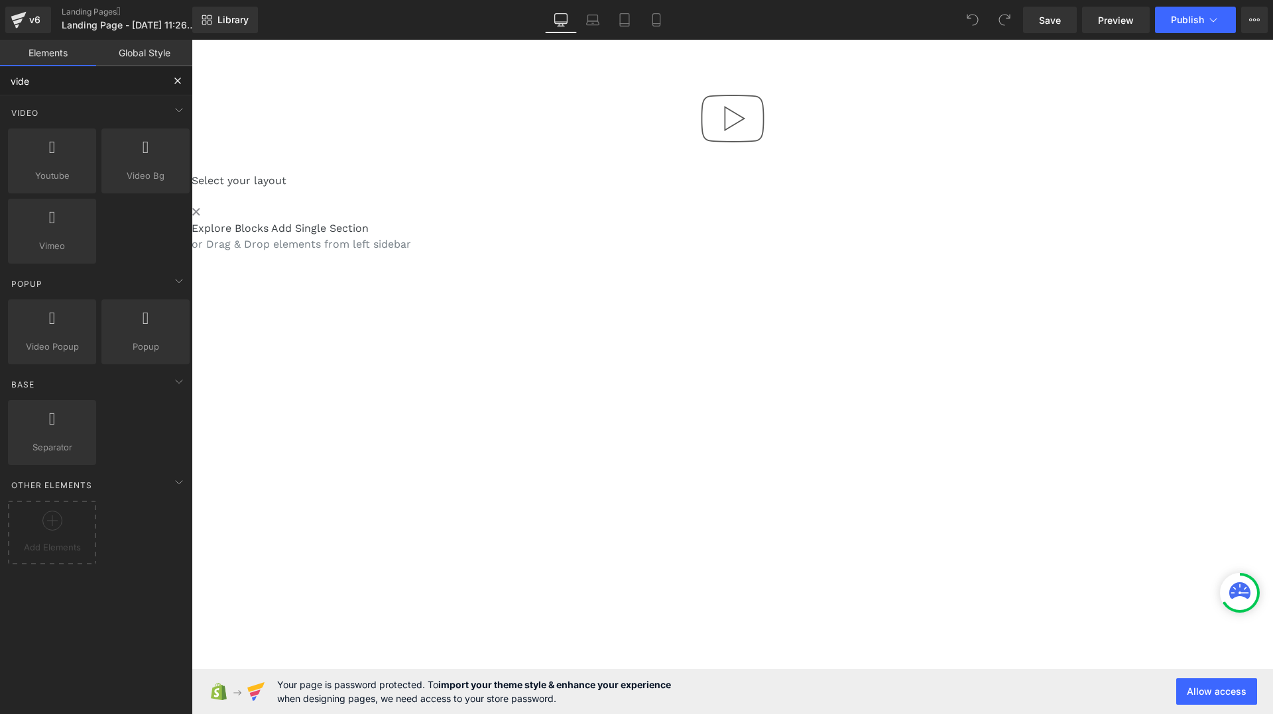
type input "video"
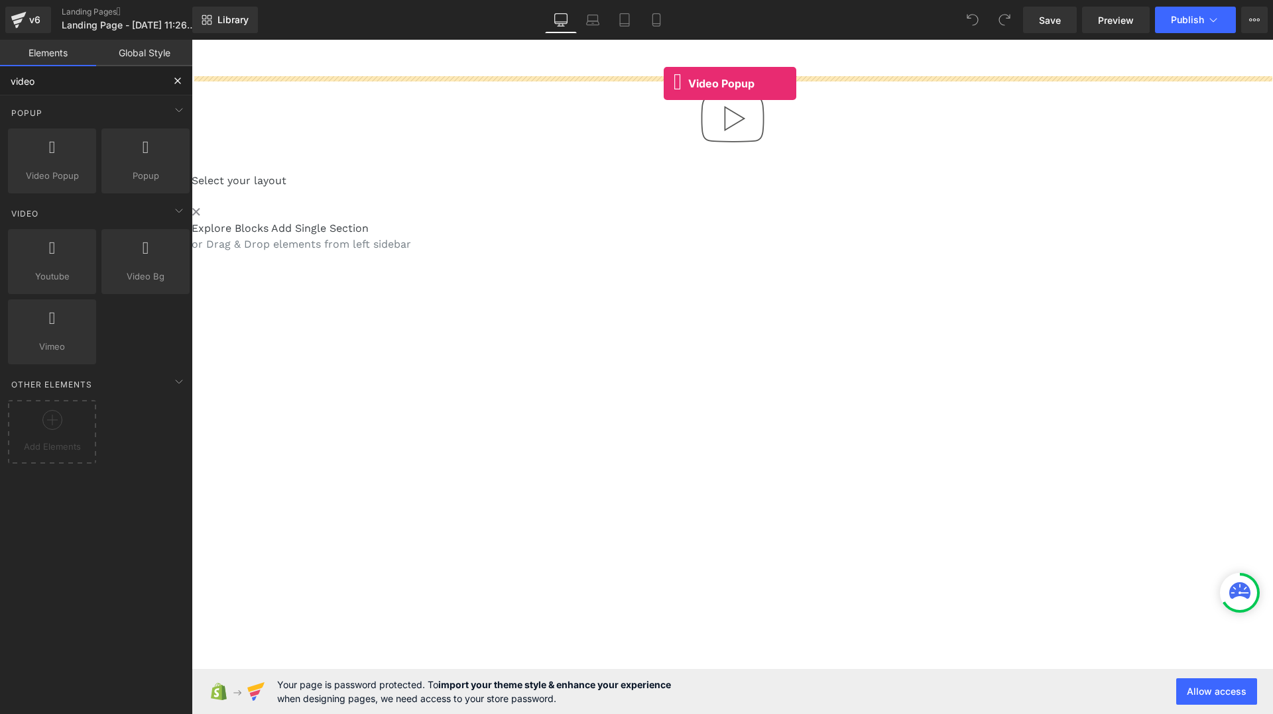
drag, startPoint x: 245, startPoint y: 205, endPoint x: 663, endPoint y: 84, distance: 435.0
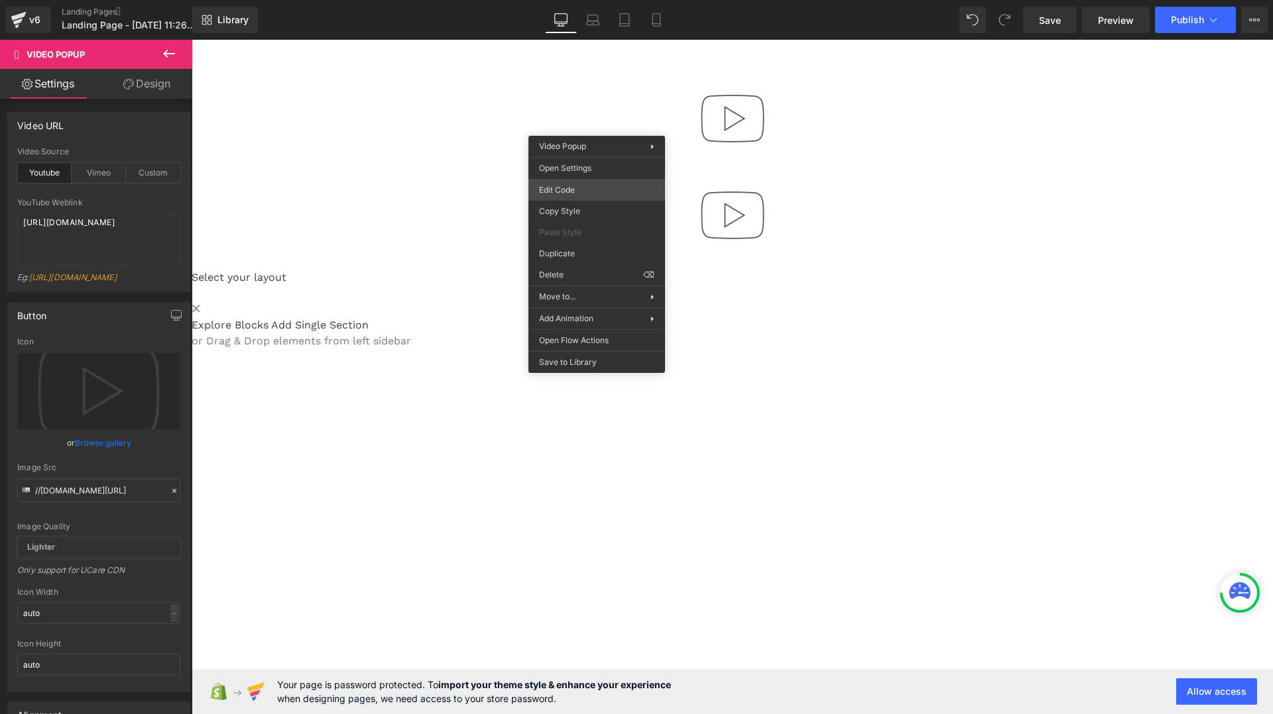
click at [592, 0] on div "Video Popup You are previewing how the will restyle your page. You can not edit…" at bounding box center [636, 0] width 1273 height 0
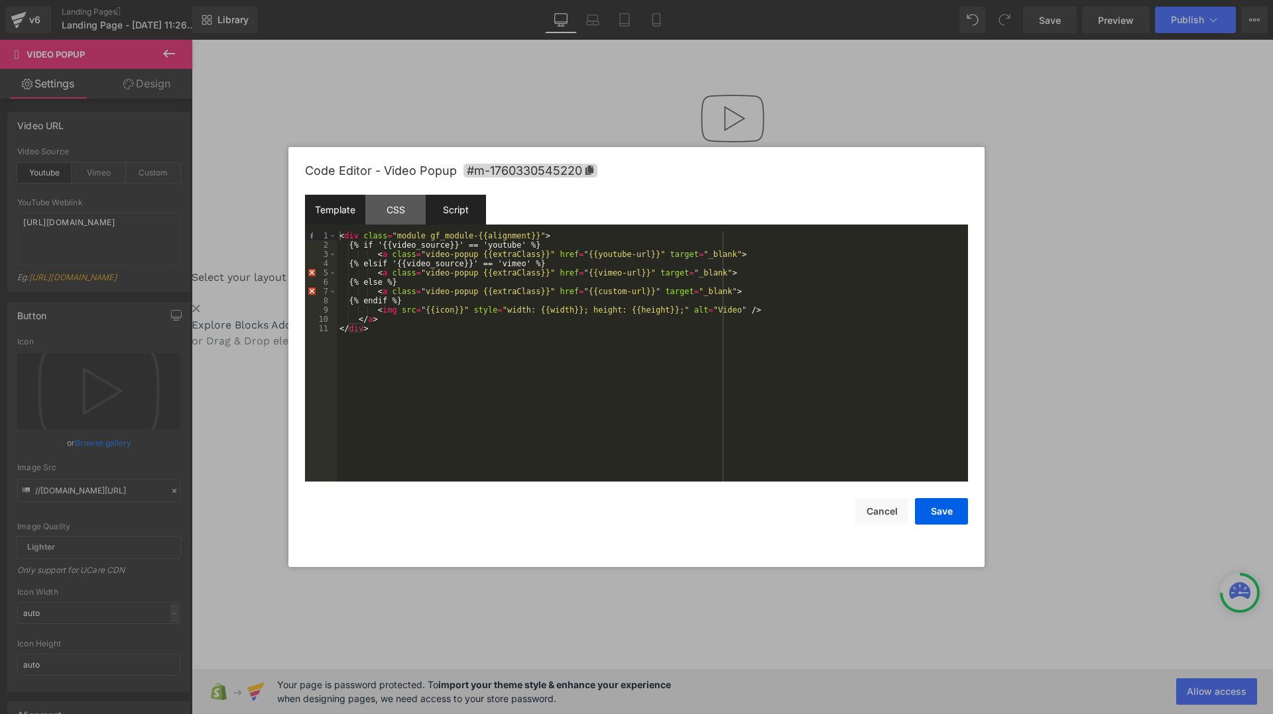
click at [482, 205] on div "Script" at bounding box center [456, 210] width 60 height 30
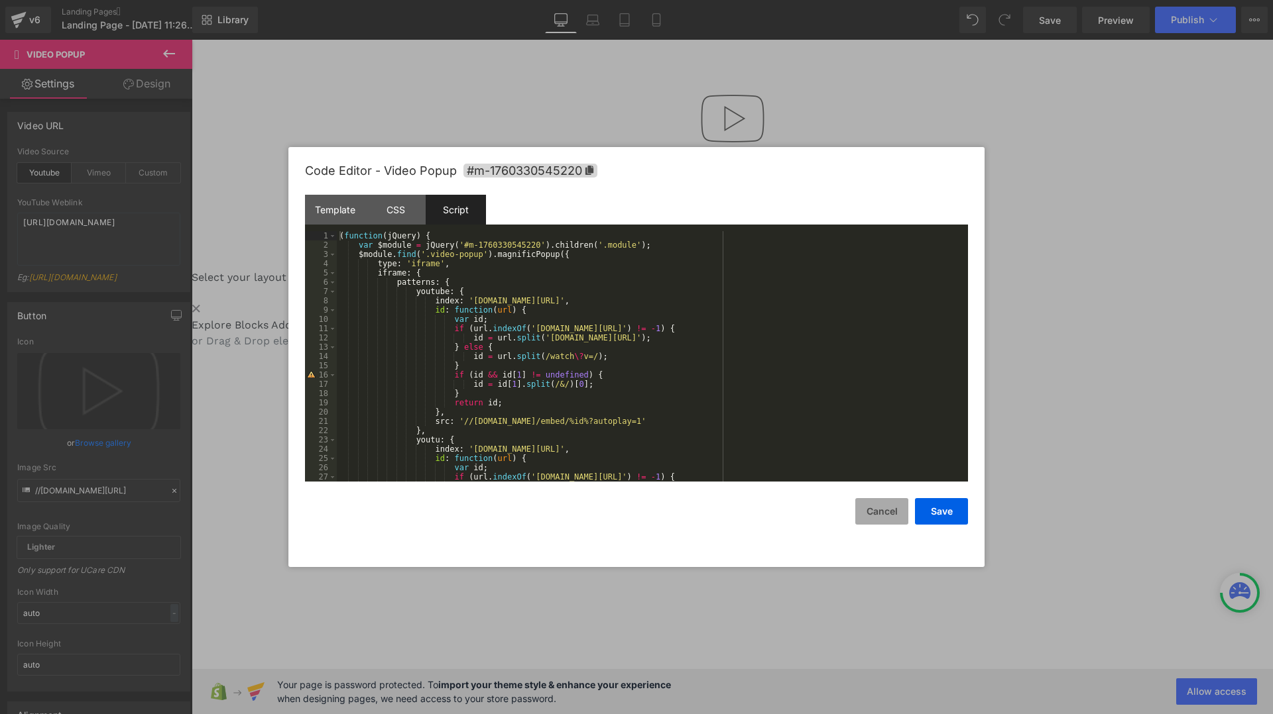
click at [901, 510] on button "Cancel" at bounding box center [881, 511] width 53 height 27
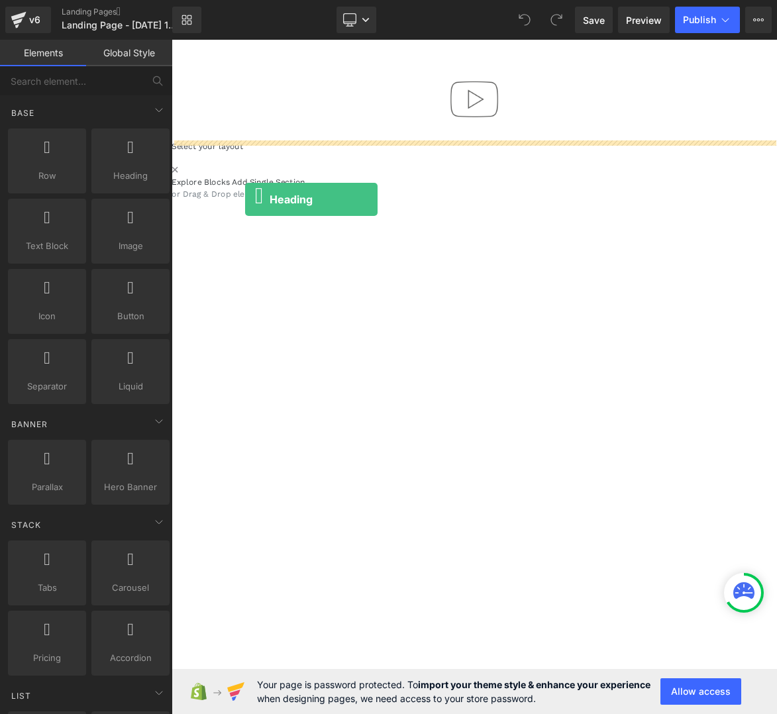
drag, startPoint x: 308, startPoint y: 192, endPoint x: 342, endPoint y: 278, distance: 92.8
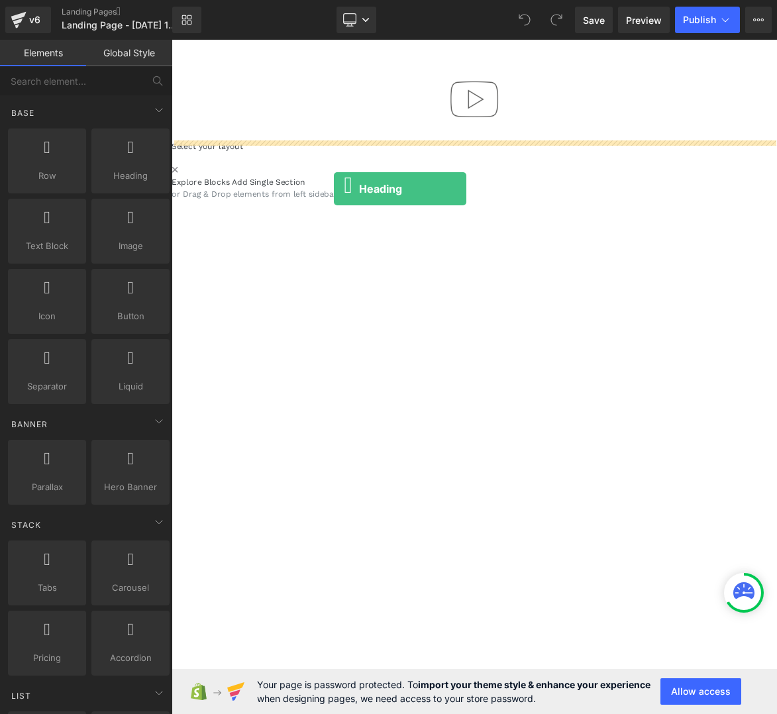
click at [400, 234] on div "Explore Blocks Add Single Section" at bounding box center [573, 229] width 802 height 16
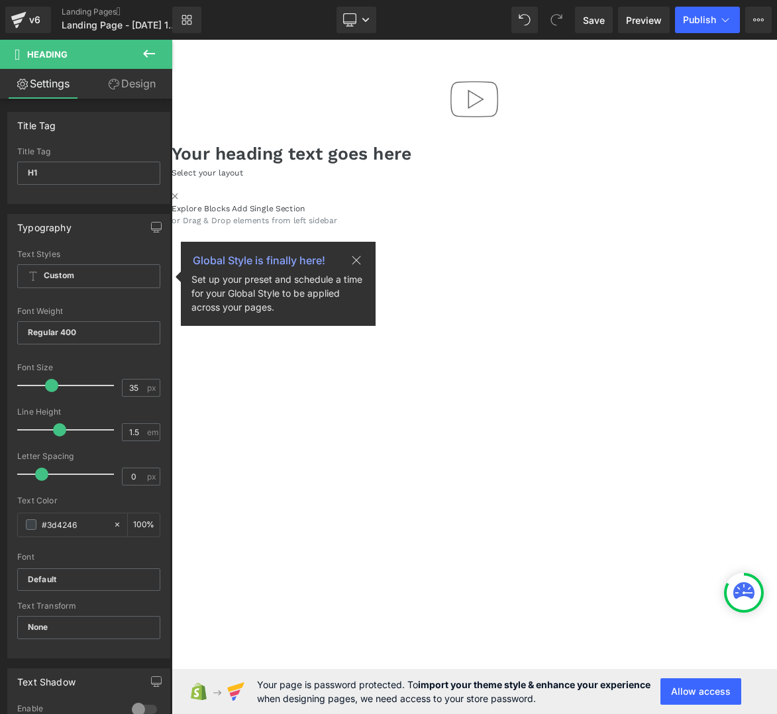
click at [154, 59] on icon at bounding box center [149, 54] width 16 height 16
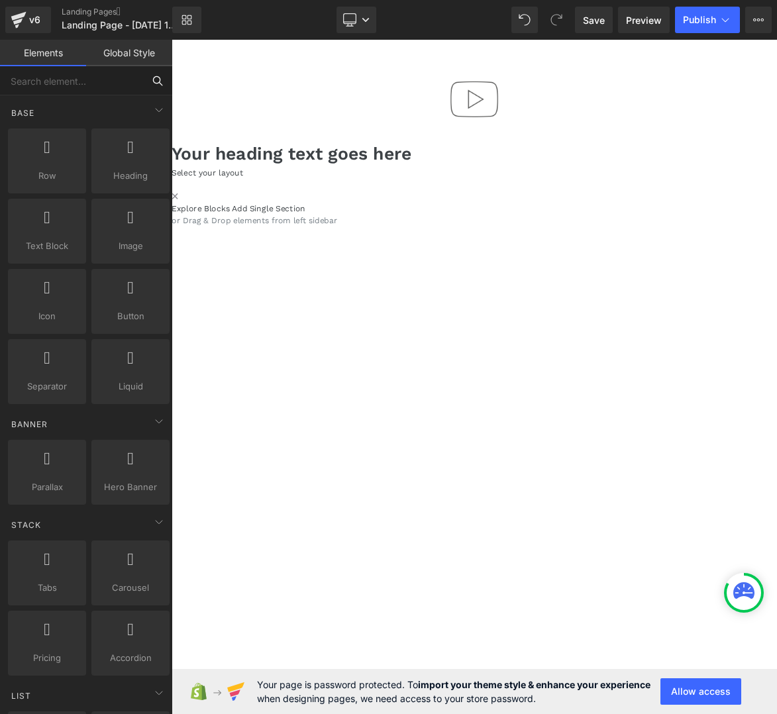
click at [79, 85] on input "text" at bounding box center [71, 80] width 143 height 29
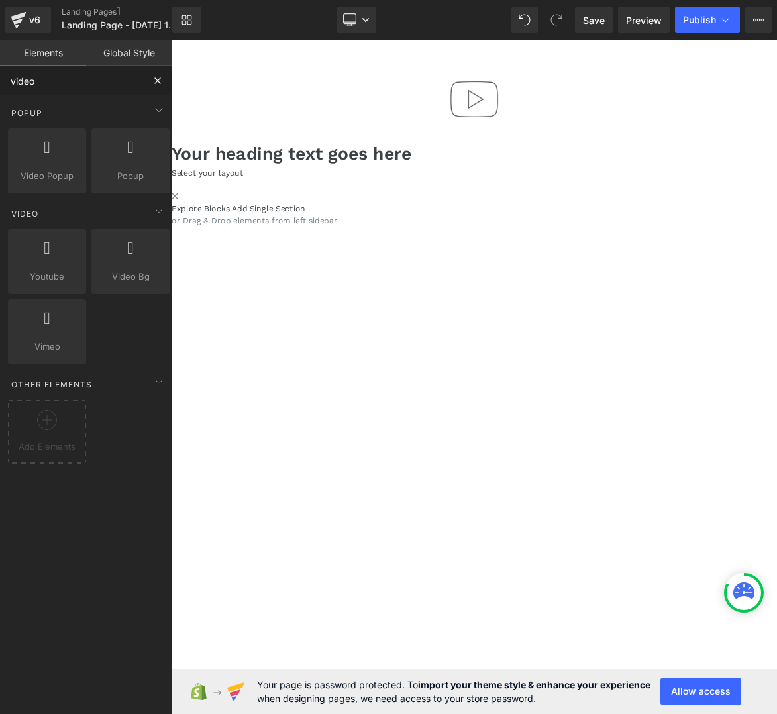
type input "video"
